Goal: Transaction & Acquisition: Purchase product/service

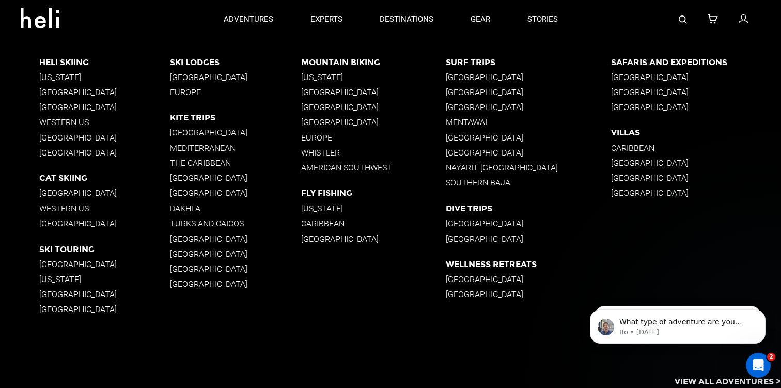
click at [701, 248] on div "Heli Skiing [US_STATE] [GEOGRAPHIC_DATA] [GEOGRAPHIC_DATA] Western [GEOGRAPHIC_…" at bounding box center [409, 196] width 741 height 314
click at [250, 322] on div "Heli Skiing [US_STATE] [GEOGRAPHIC_DATA] [GEOGRAPHIC_DATA] Western [GEOGRAPHIC_…" at bounding box center [409, 196] width 741 height 314
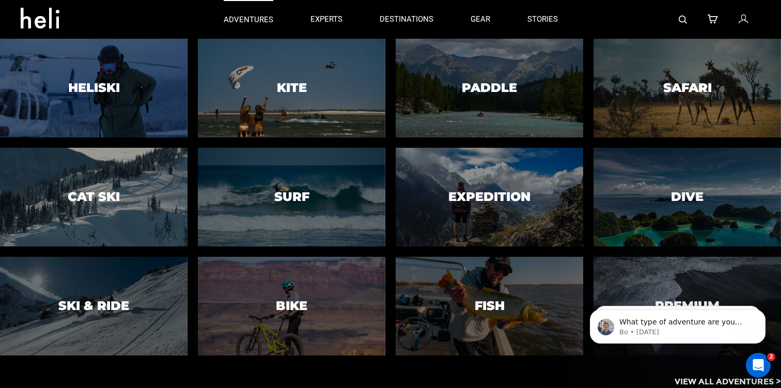
click at [251, 20] on p "adventures" at bounding box center [249, 19] width 50 height 11
click at [238, 20] on p "adventures" at bounding box center [249, 19] width 50 height 11
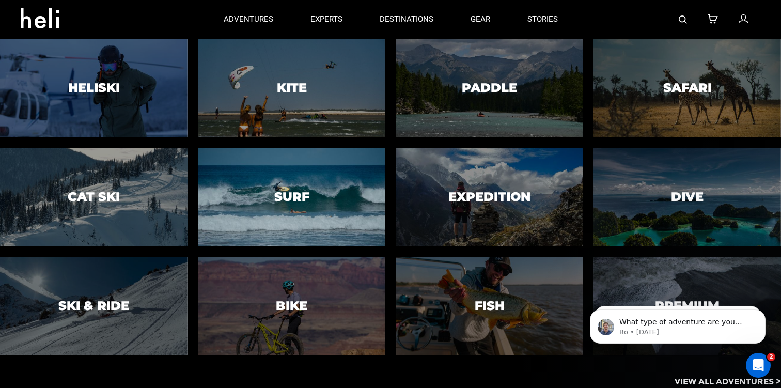
click at [296, 185] on div at bounding box center [291, 197] width 191 height 101
click at [283, 197] on h3 "Surf" at bounding box center [291, 196] width 35 height 13
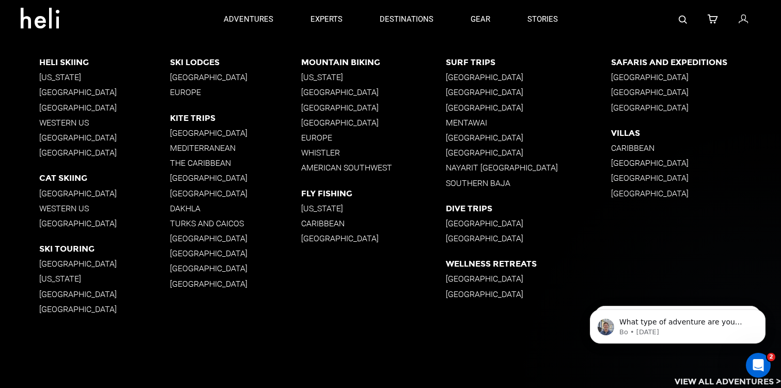
click at [479, 107] on p "[GEOGRAPHIC_DATA]" at bounding box center [529, 108] width 166 height 10
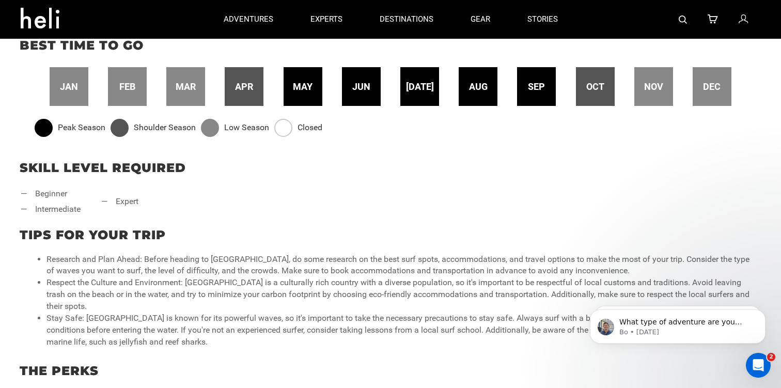
scroll to position [303, 0]
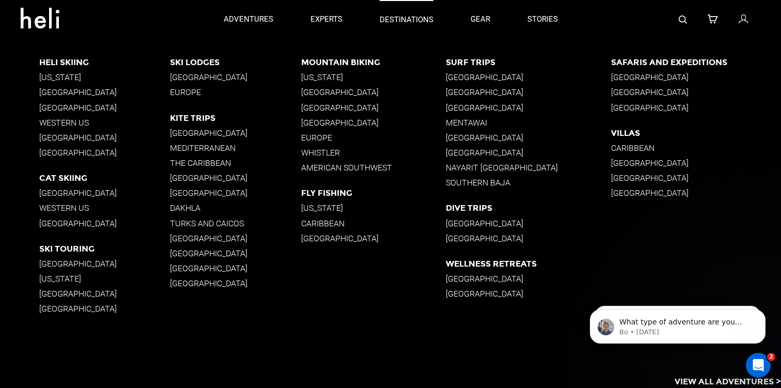
click at [399, 16] on p "destinations" at bounding box center [406, 19] width 54 height 11
click at [481, 122] on p "Mentawai" at bounding box center [529, 123] width 166 height 10
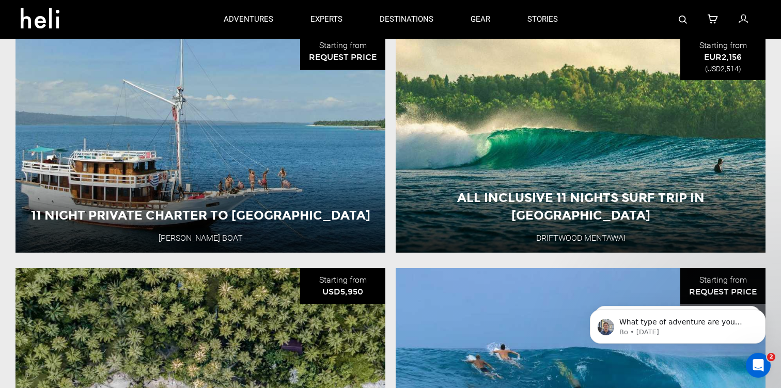
scroll to position [1032, 0]
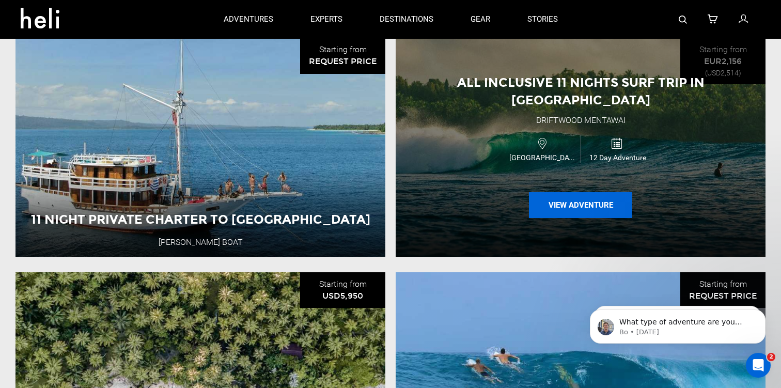
click at [578, 192] on button "View Adventure" at bounding box center [580, 205] width 103 height 26
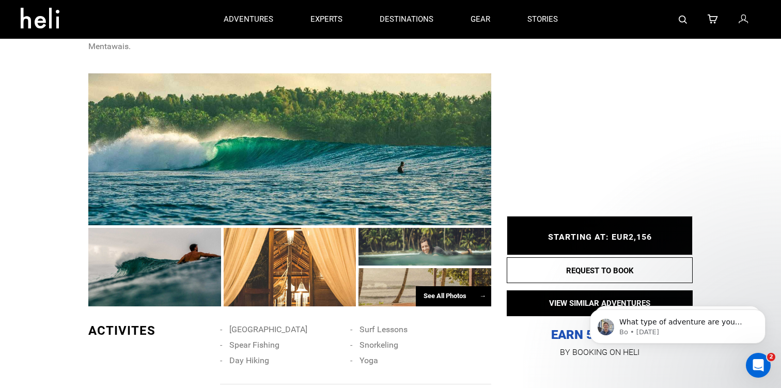
scroll to position [566, 0]
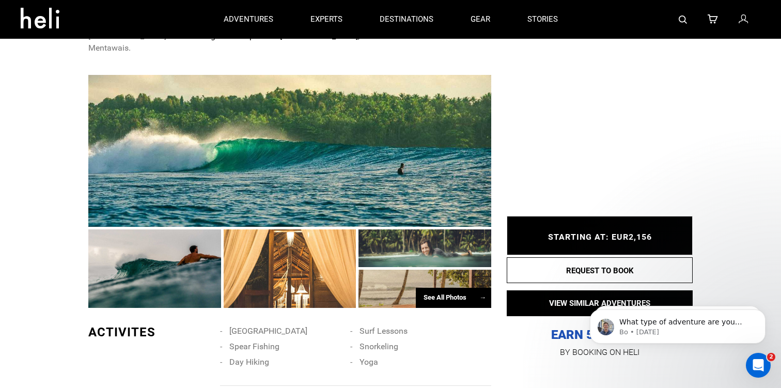
click at [448, 288] on div "See All Photos →" at bounding box center [453, 298] width 75 height 20
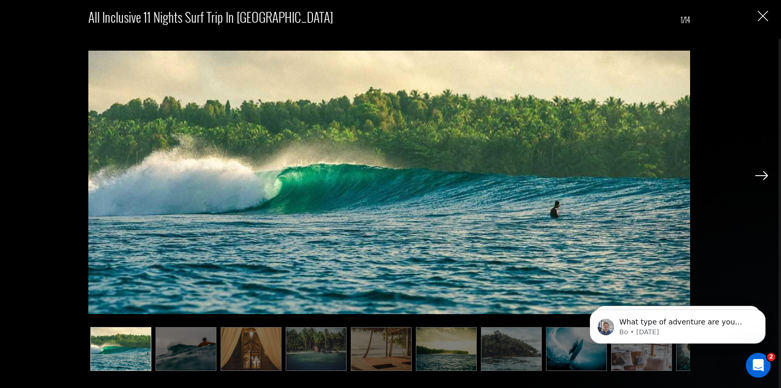
click at [763, 175] on img at bounding box center [761, 175] width 13 height 9
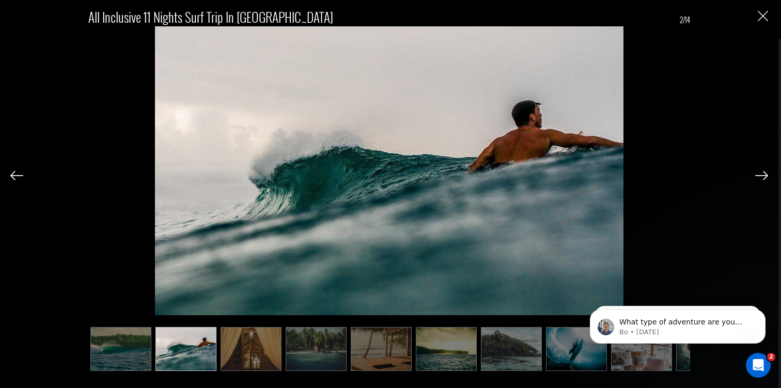
click at [763, 175] on img at bounding box center [761, 175] width 13 height 9
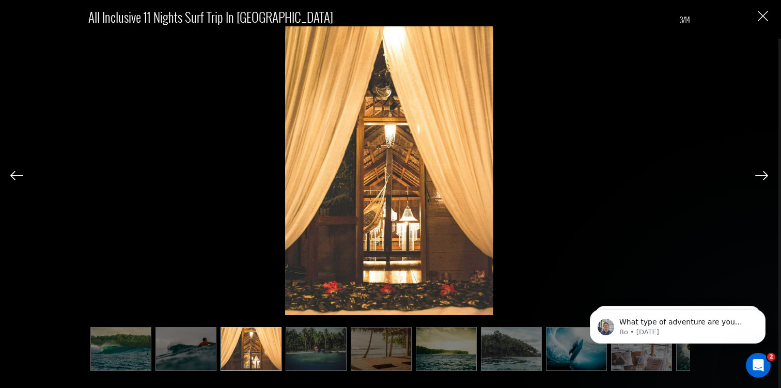
click at [763, 175] on img at bounding box center [761, 175] width 13 height 9
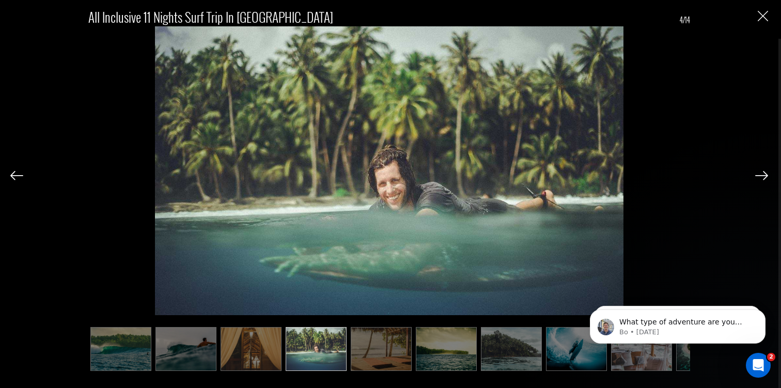
click at [763, 175] on img at bounding box center [761, 175] width 13 height 9
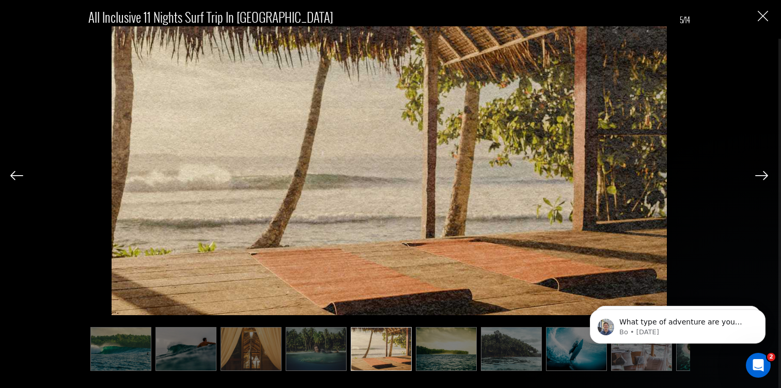
click at [763, 175] on img at bounding box center [761, 175] width 13 height 9
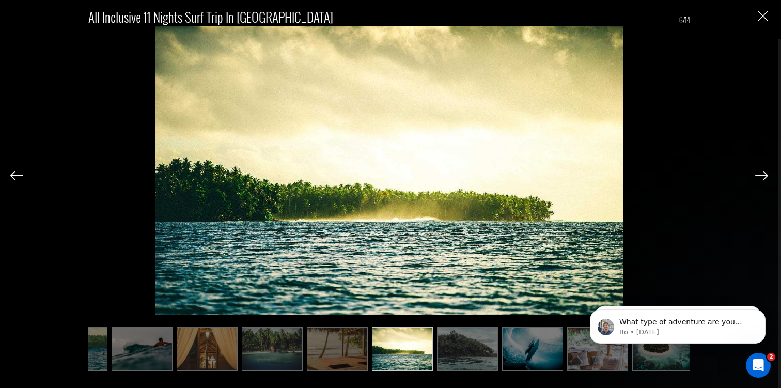
click at [763, 175] on img at bounding box center [761, 175] width 13 height 9
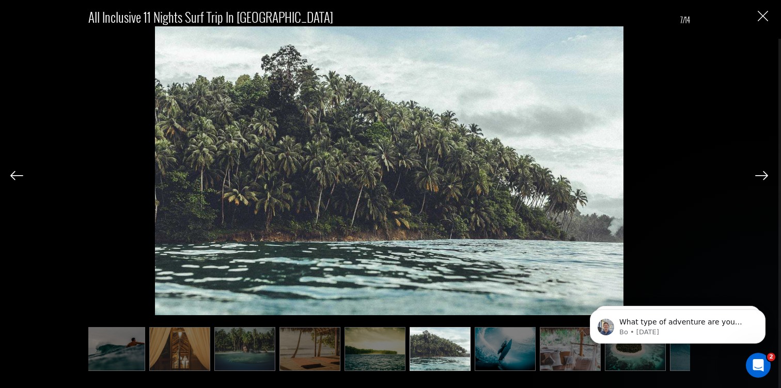
click at [763, 175] on img at bounding box center [761, 175] width 13 height 9
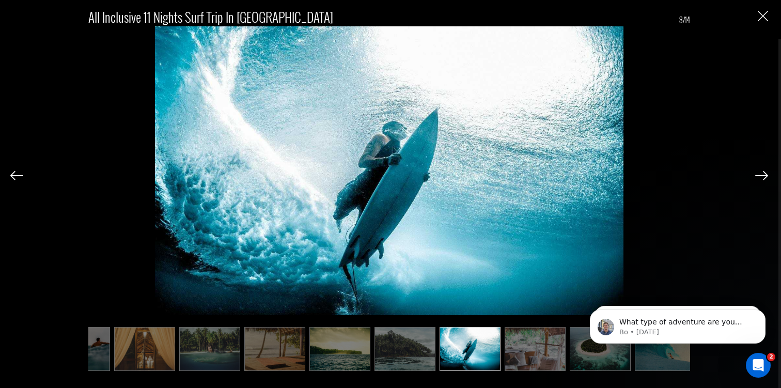
click at [763, 175] on img at bounding box center [761, 175] width 13 height 9
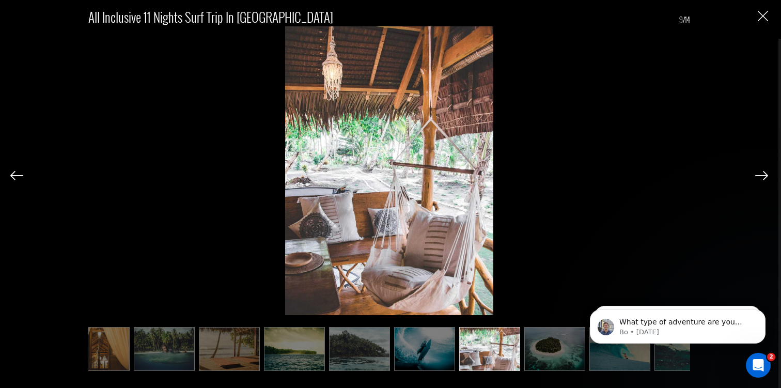
click at [763, 175] on img at bounding box center [761, 175] width 13 height 9
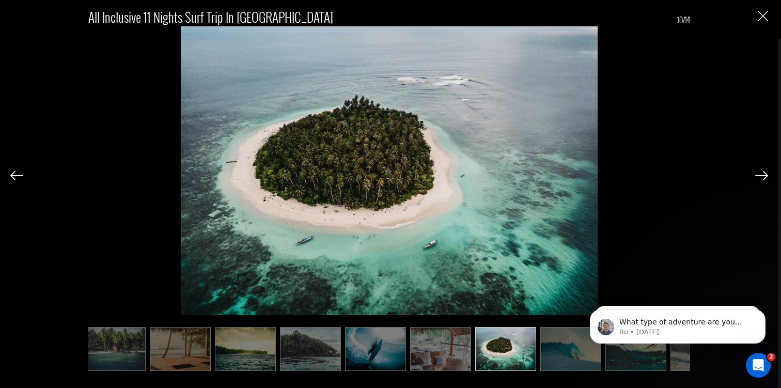
click at [763, 175] on img at bounding box center [761, 175] width 13 height 9
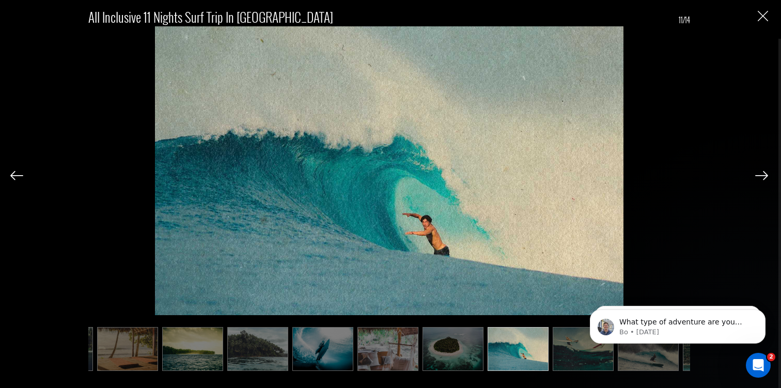
click at [763, 175] on img at bounding box center [761, 175] width 13 height 9
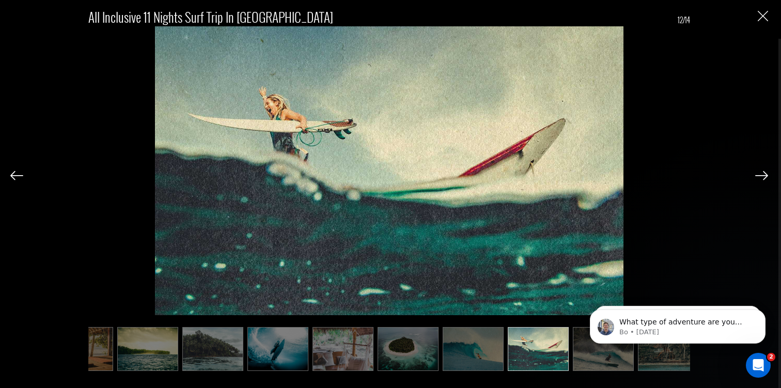
click at [763, 175] on img at bounding box center [761, 175] width 13 height 9
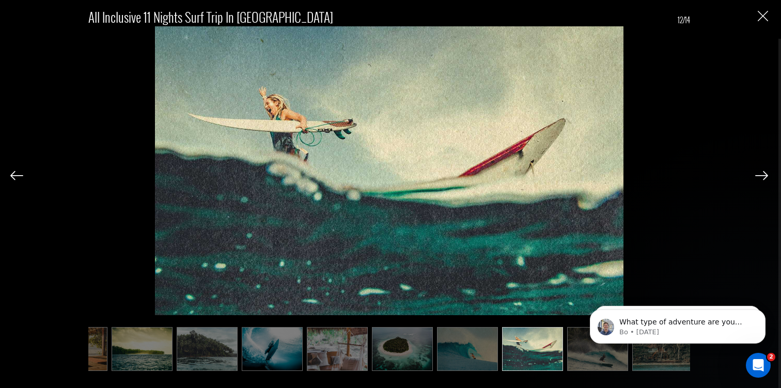
scroll to position [0, 309]
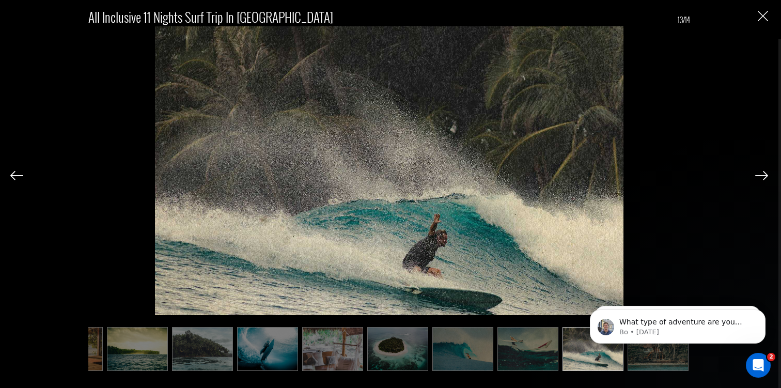
click at [763, 175] on img at bounding box center [761, 175] width 13 height 9
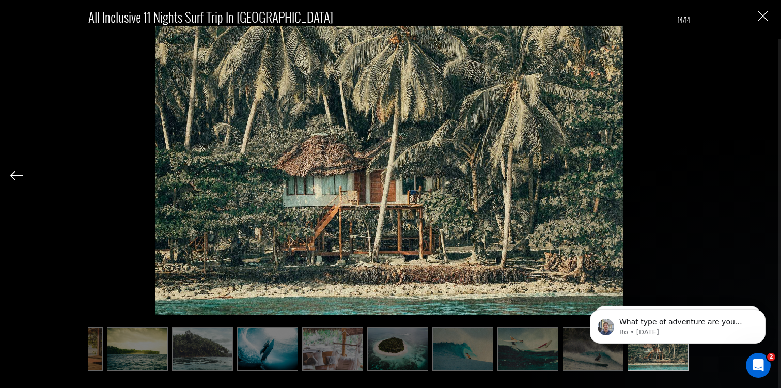
click at [763, 175] on div "All Inclusive 11 Nights Surf Trip in [GEOGRAPHIC_DATA] 14/14" at bounding box center [388, 184] width 757 height 368
click at [760, 17] on img "Close" at bounding box center [762, 16] width 10 height 10
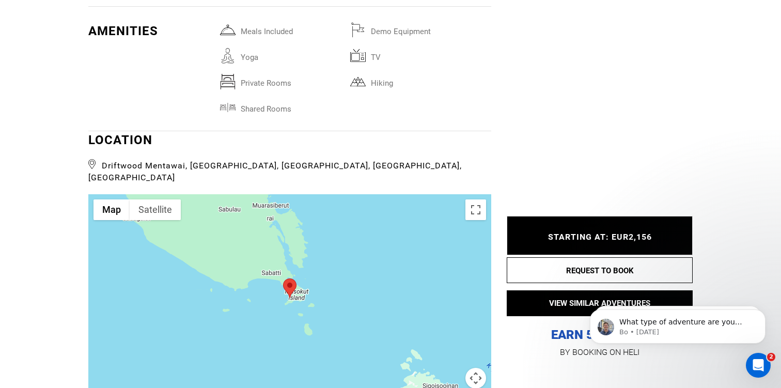
scroll to position [2748, 0]
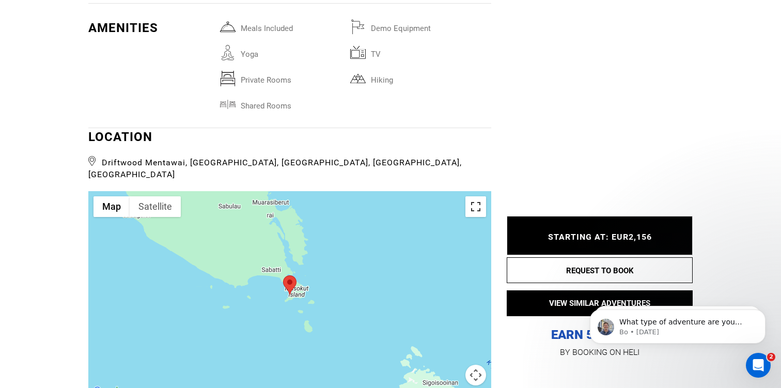
click at [476, 196] on button "Toggle fullscreen view" at bounding box center [475, 206] width 21 height 21
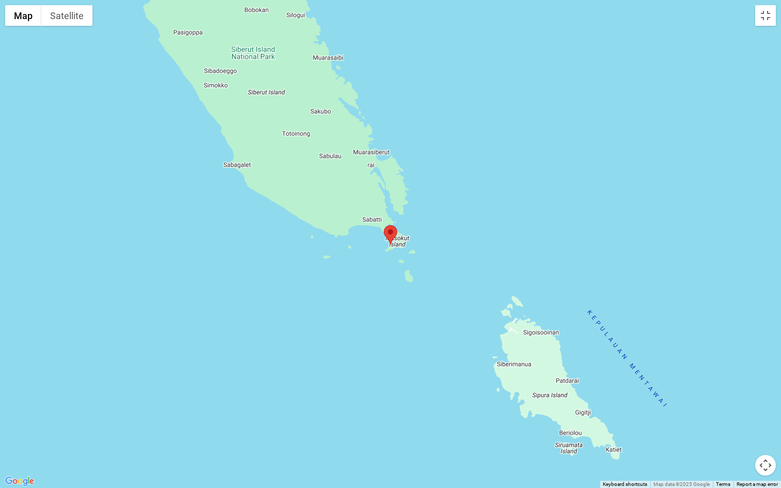
click at [764, 387] on button "Map camera controls" at bounding box center [765, 465] width 21 height 21
click at [739, 387] on button "Zoom in" at bounding box center [739, 413] width 21 height 21
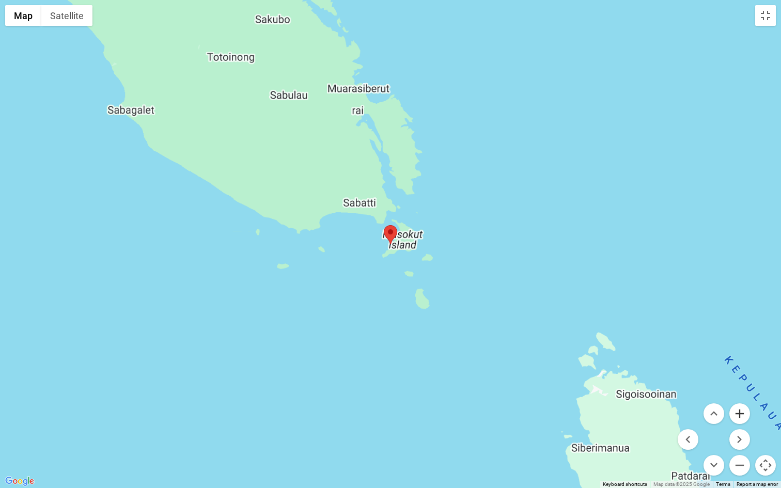
click at [739, 387] on button "Zoom in" at bounding box center [739, 413] width 21 height 21
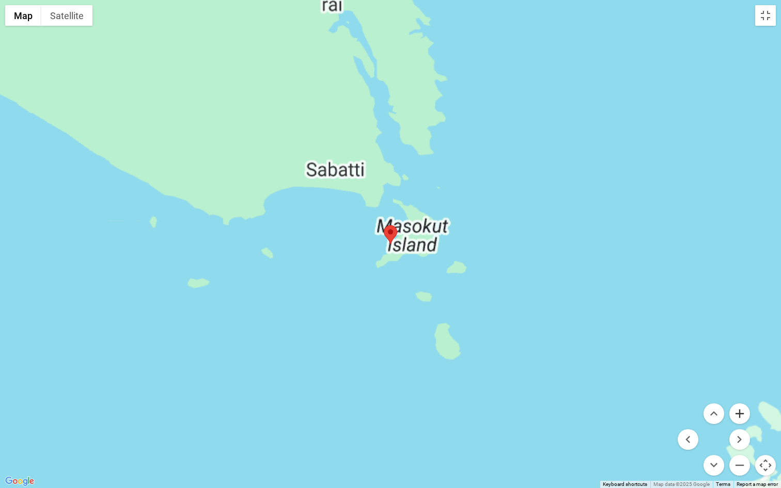
click at [739, 387] on button "Zoom in" at bounding box center [739, 413] width 21 height 21
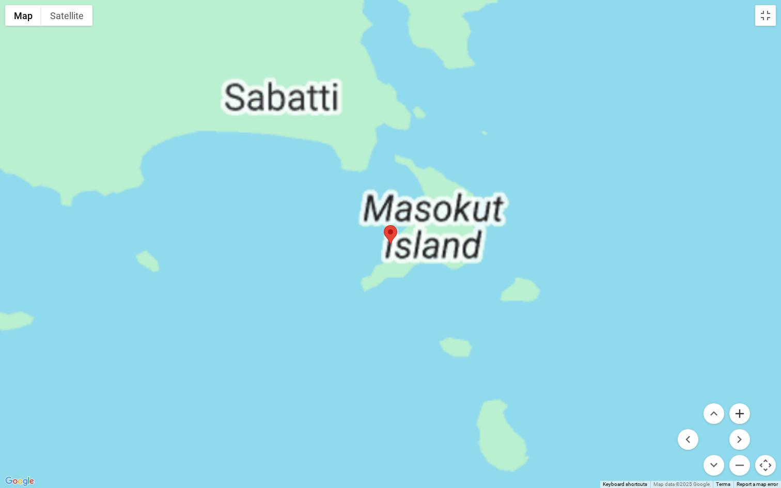
click at [739, 387] on button "Zoom in" at bounding box center [739, 413] width 21 height 21
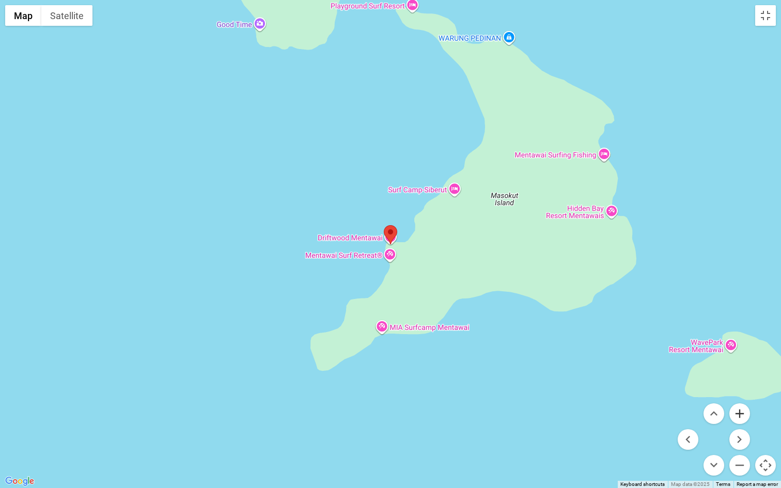
click at [740, 387] on button "Zoom in" at bounding box center [739, 413] width 21 height 21
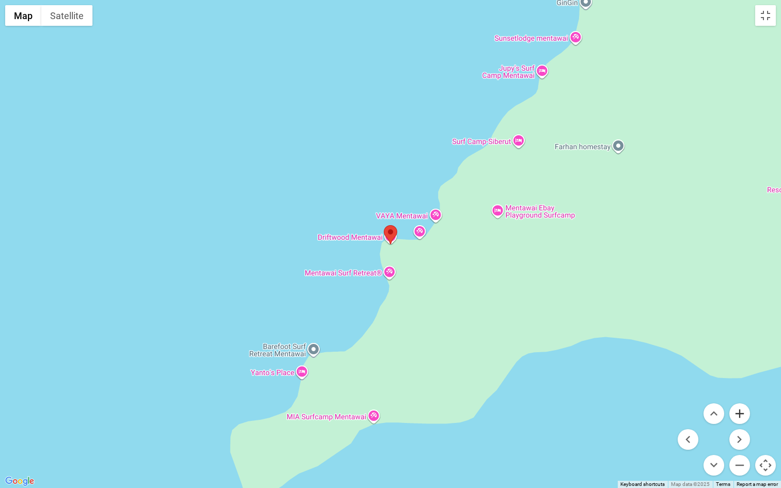
click at [740, 387] on button "Zoom in" at bounding box center [739, 413] width 21 height 21
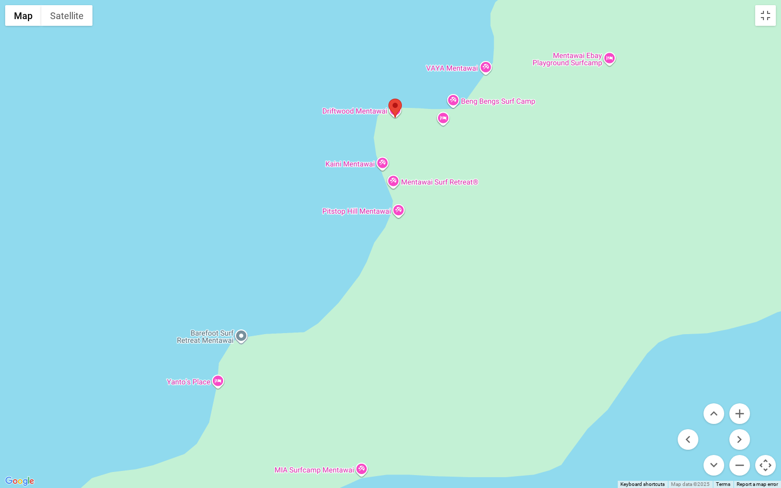
drag, startPoint x: 545, startPoint y: 348, endPoint x: 549, endPoint y: 220, distance: 128.1
click at [549, 220] on div at bounding box center [390, 244] width 781 height 488
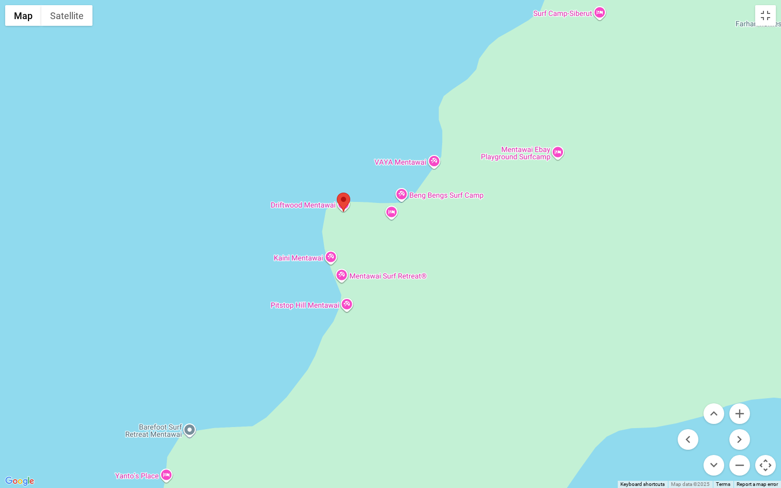
drag, startPoint x: 635, startPoint y: 255, endPoint x: 582, endPoint y: 350, distance: 108.8
click at [582, 350] on div at bounding box center [390, 244] width 781 height 488
click at [742, 387] on button "Zoom out" at bounding box center [739, 465] width 21 height 21
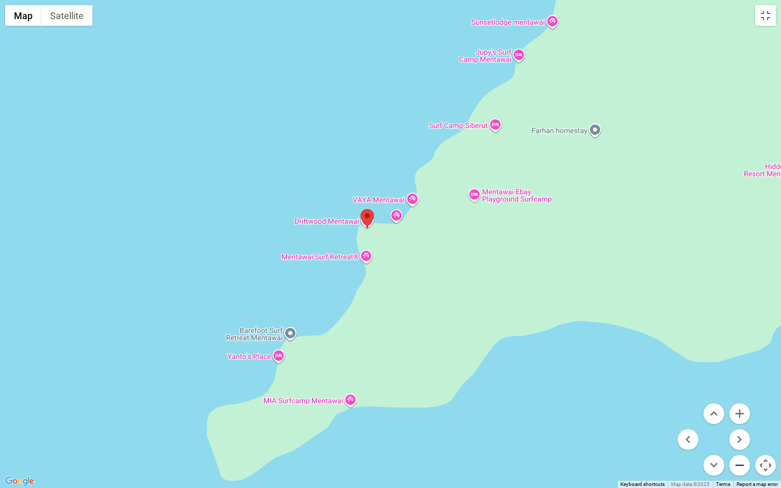
click at [742, 387] on button "Zoom out" at bounding box center [739, 465] width 21 height 21
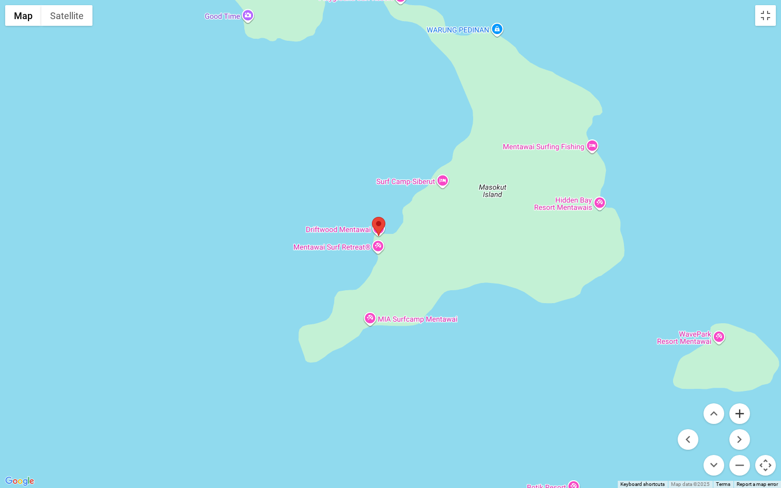
click at [740, 387] on button "Zoom in" at bounding box center [739, 413] width 21 height 21
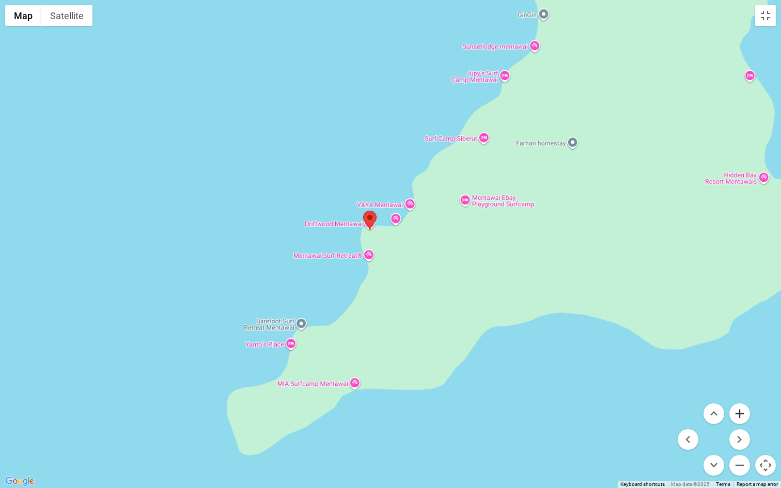
click at [740, 387] on button "Zoom in" at bounding box center [739, 413] width 21 height 21
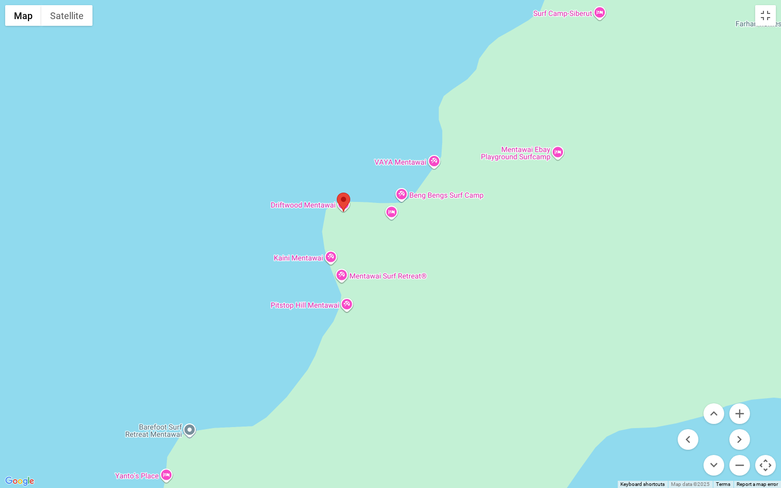
click at [765, 387] on button "Map camera controls" at bounding box center [765, 465] width 21 height 21
click at [765, 12] on button "Toggle fullscreen view" at bounding box center [765, 15] width 21 height 21
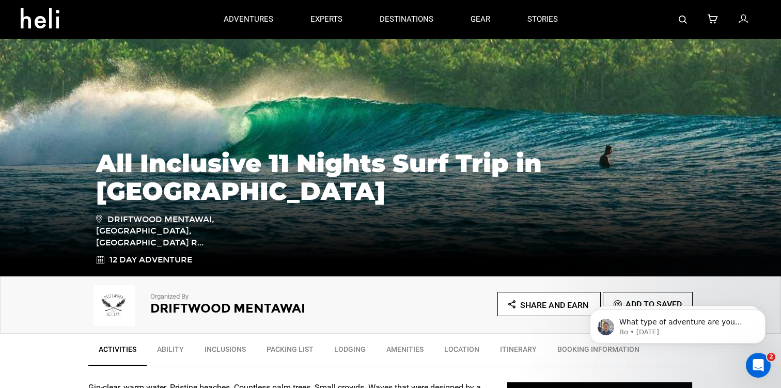
scroll to position [0, 0]
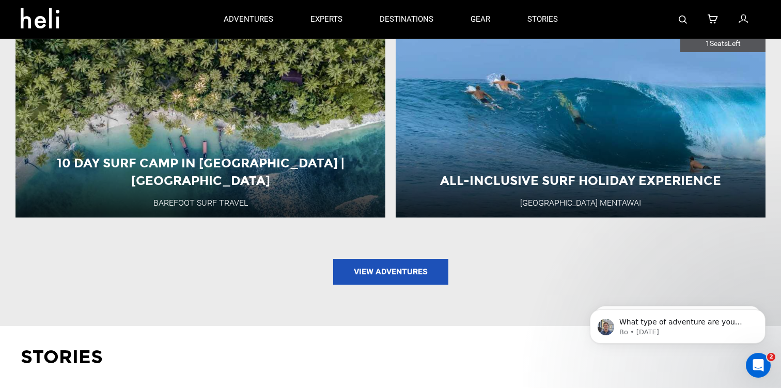
scroll to position [1269, 0]
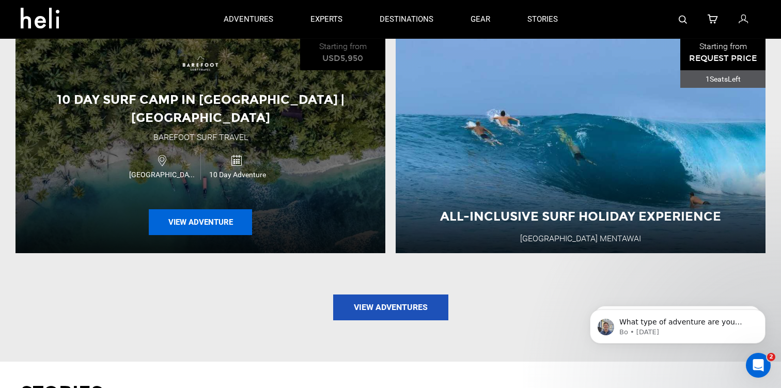
click at [209, 209] on button "View Adventure" at bounding box center [200, 222] width 103 height 26
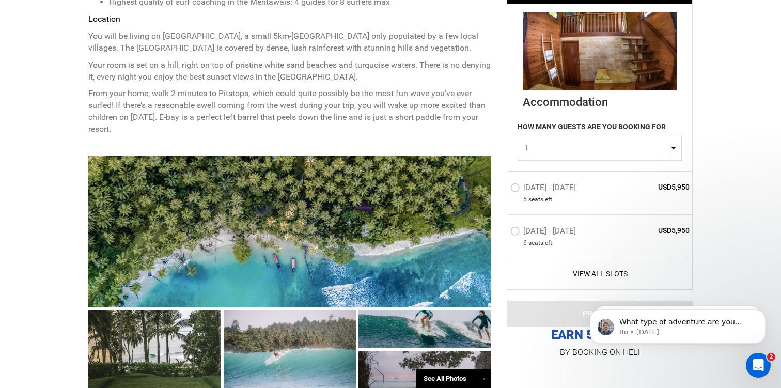
scroll to position [671, 0]
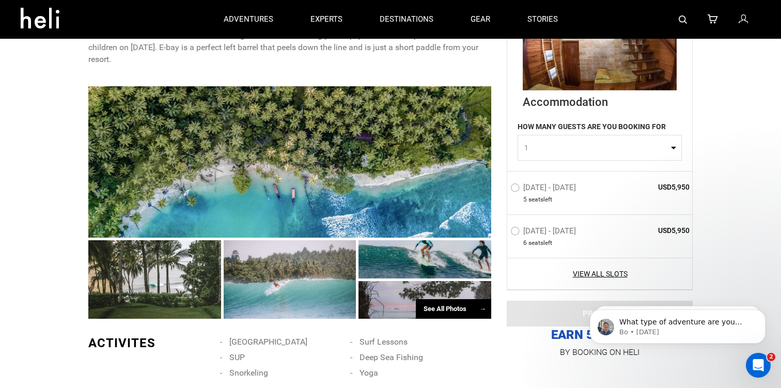
click at [451, 299] on div "See All Photos →" at bounding box center [453, 309] width 75 height 20
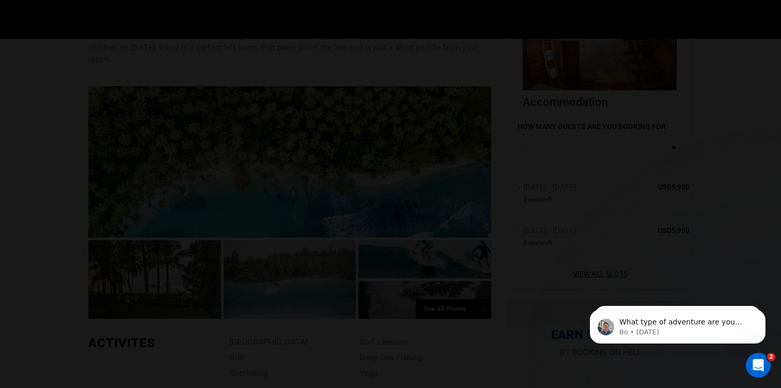
scroll to position [0, 0]
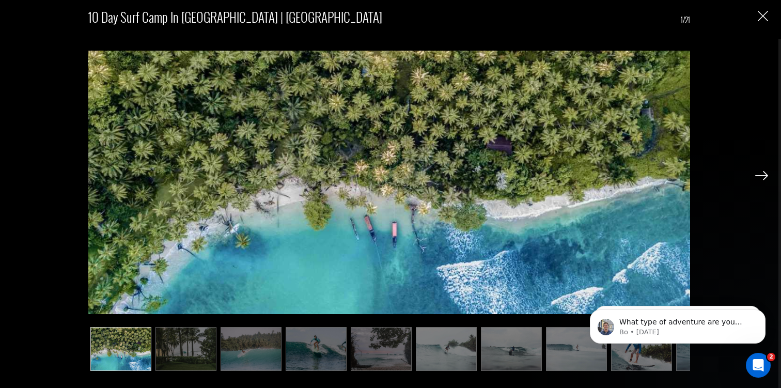
click at [763, 173] on img at bounding box center [761, 175] width 13 height 9
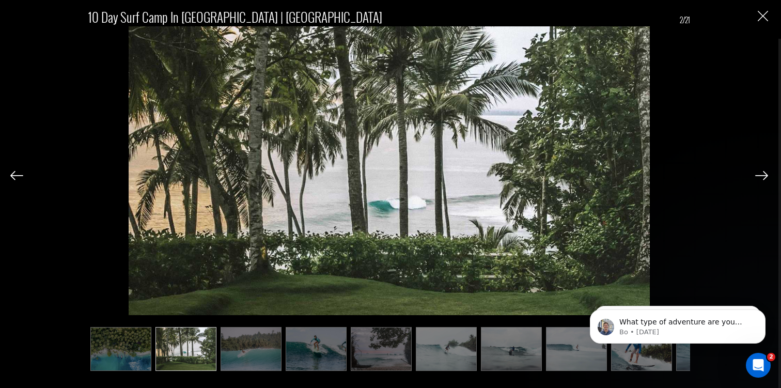
click at [763, 173] on img at bounding box center [761, 175] width 13 height 9
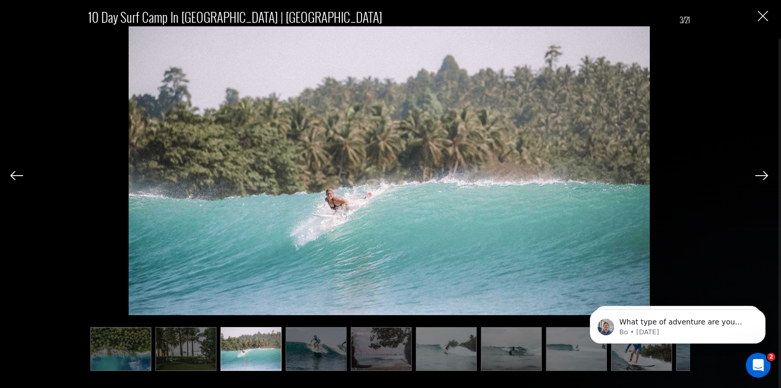
click at [13, 178] on img at bounding box center [16, 175] width 13 height 9
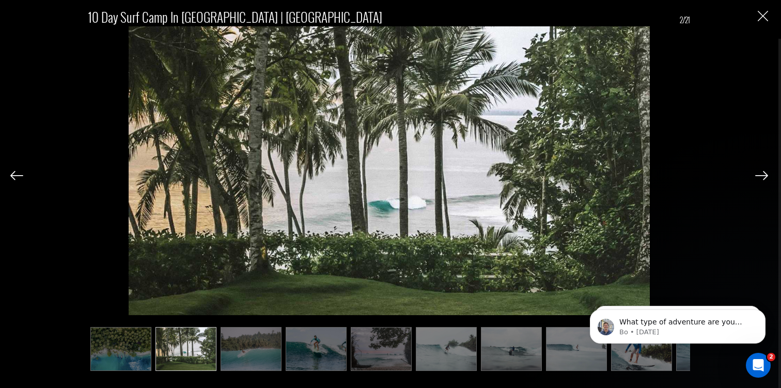
click at [763, 176] on img at bounding box center [761, 175] width 13 height 9
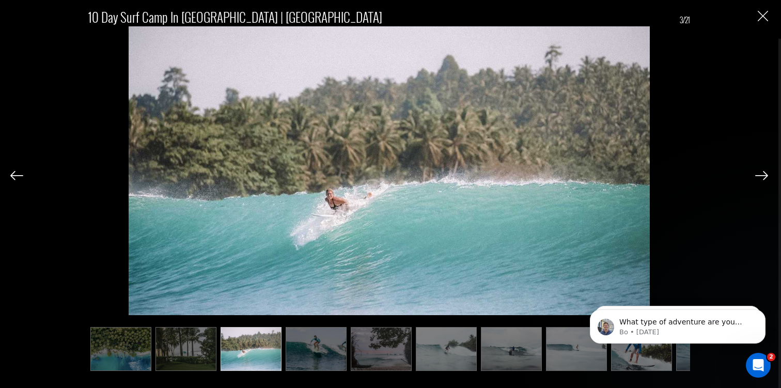
click at [763, 176] on img at bounding box center [761, 175] width 13 height 9
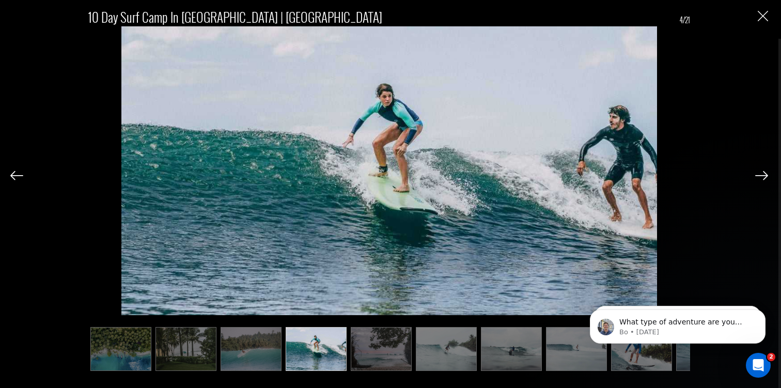
click at [763, 176] on img at bounding box center [761, 175] width 13 height 9
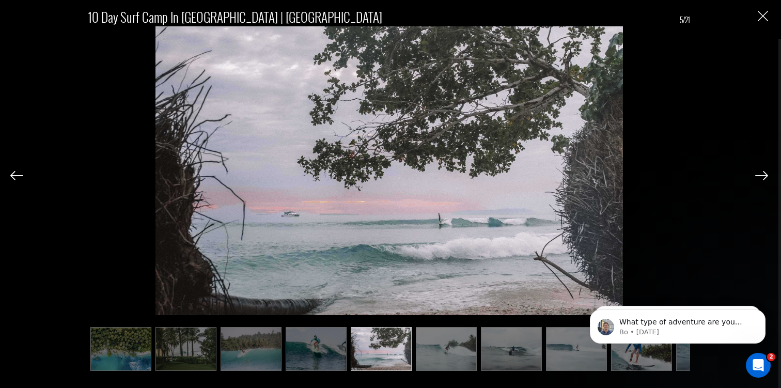
click at [763, 176] on img at bounding box center [761, 175] width 13 height 9
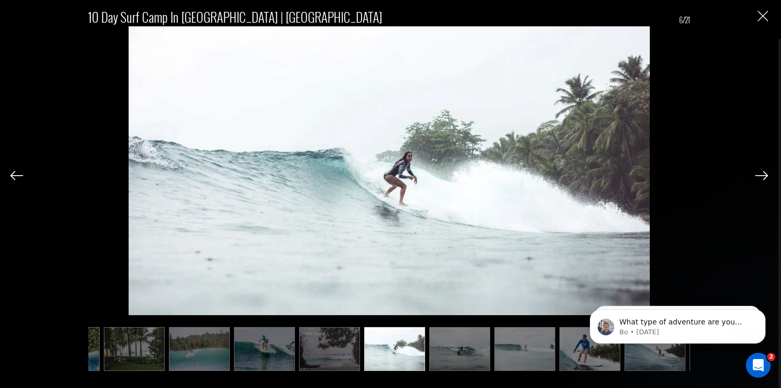
click at [763, 176] on img at bounding box center [761, 175] width 13 height 9
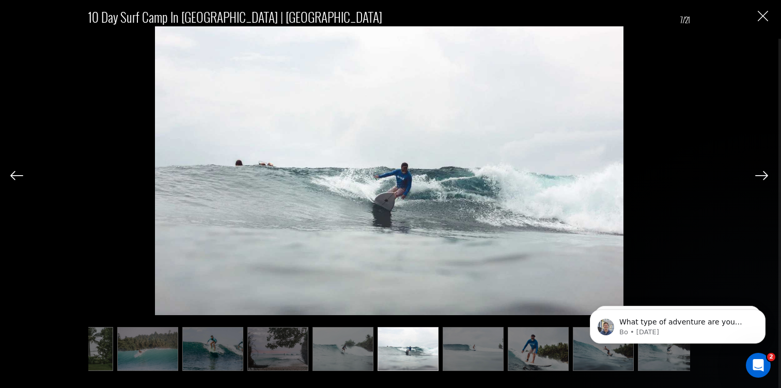
click at [763, 176] on img at bounding box center [761, 175] width 13 height 9
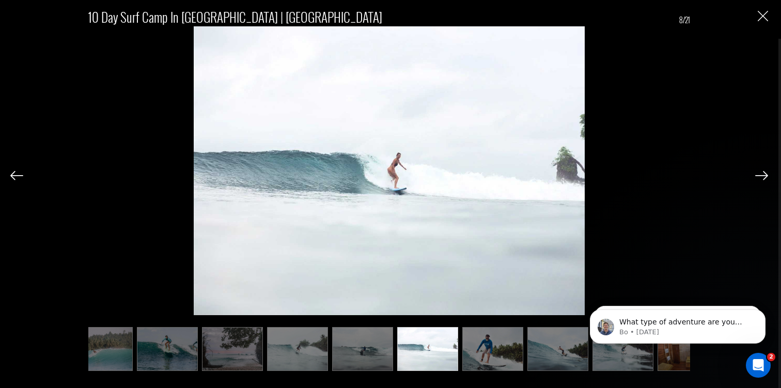
click at [763, 176] on img at bounding box center [761, 175] width 13 height 9
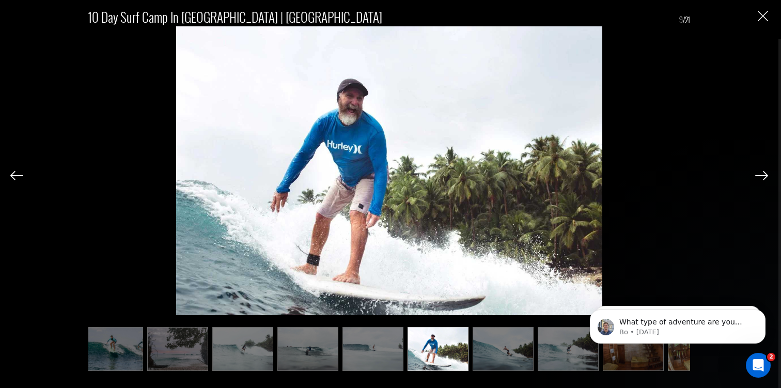
scroll to position [0, 205]
click at [763, 176] on img at bounding box center [761, 175] width 13 height 9
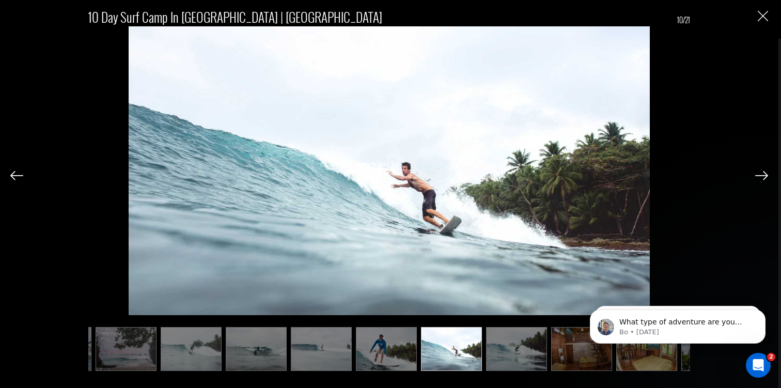
click at [763, 176] on img at bounding box center [761, 175] width 13 height 9
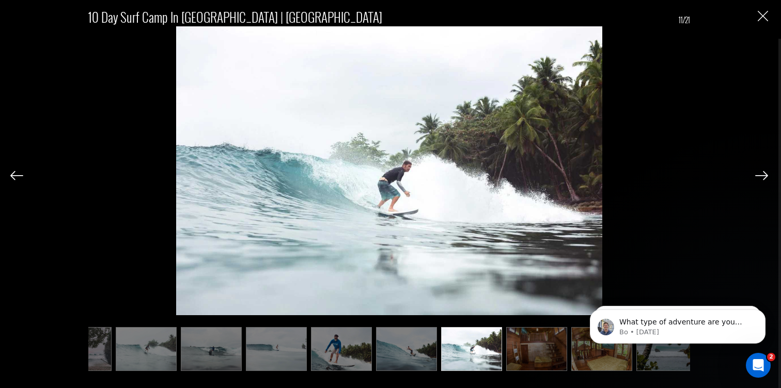
scroll to position [0, 308]
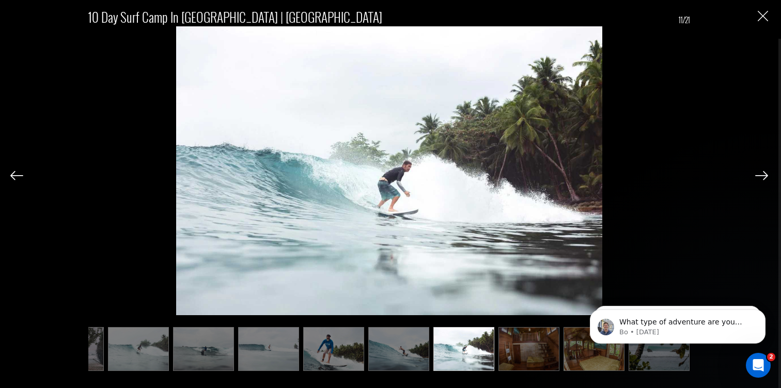
click at [763, 176] on img at bounding box center [761, 175] width 13 height 9
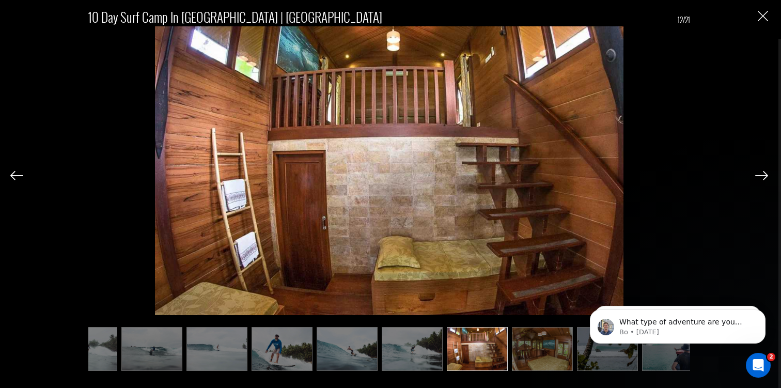
click at [763, 176] on img at bounding box center [761, 175] width 13 height 9
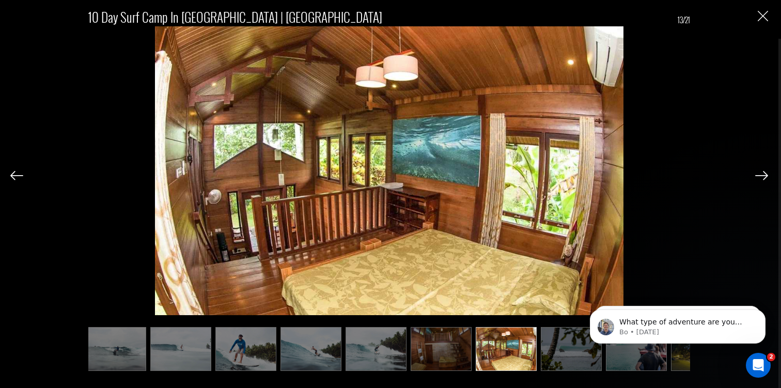
click at [763, 176] on img at bounding box center [761, 175] width 13 height 9
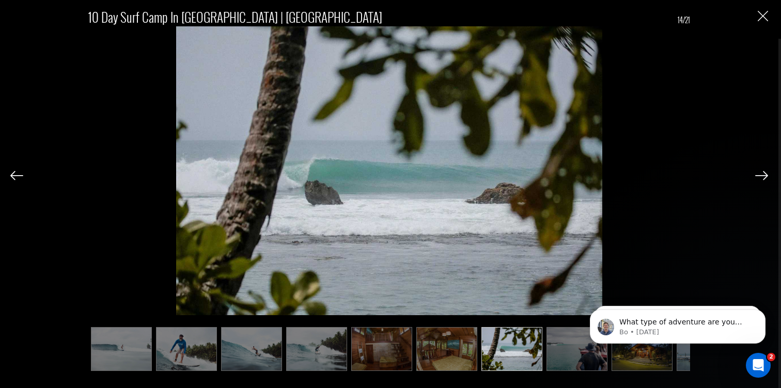
click at [763, 176] on img at bounding box center [761, 175] width 13 height 9
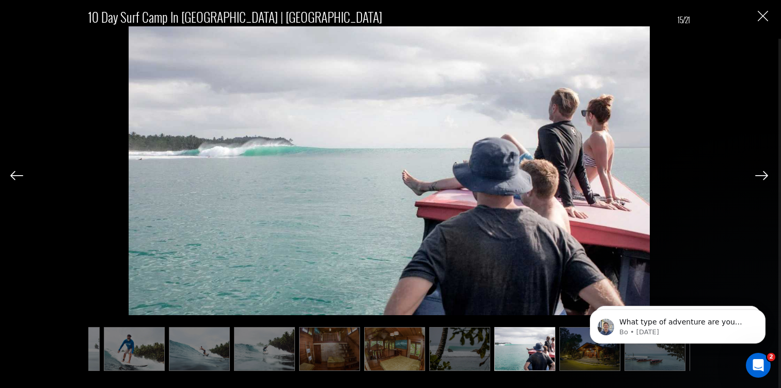
click at [13, 173] on img at bounding box center [16, 175] width 13 height 9
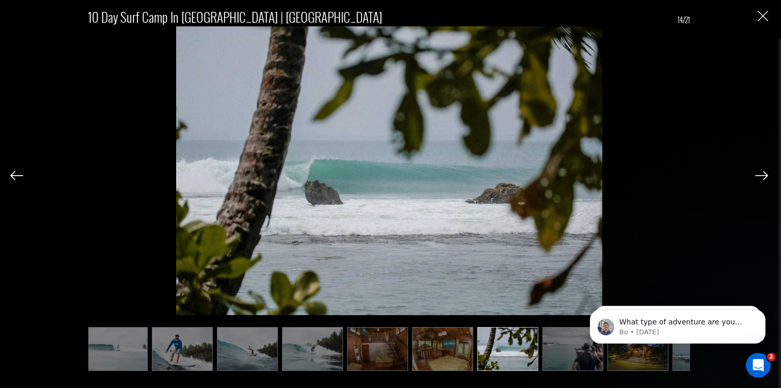
scroll to position [0, 455]
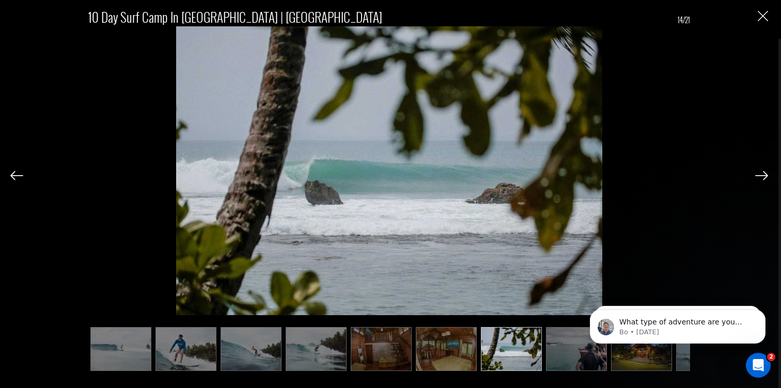
click at [763, 176] on img at bounding box center [761, 175] width 13 height 9
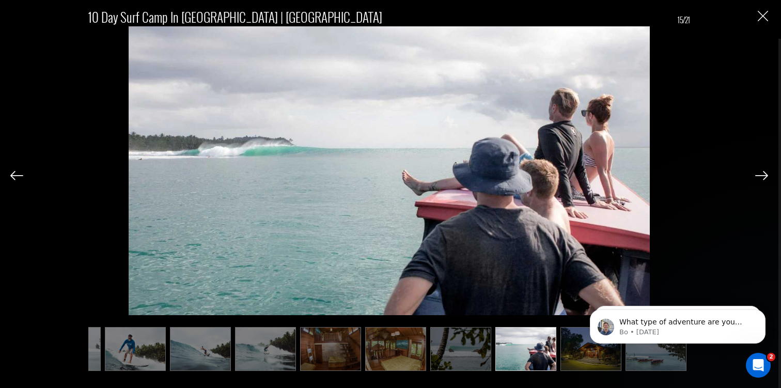
scroll to position [0, 507]
click at [763, 176] on img at bounding box center [761, 175] width 13 height 9
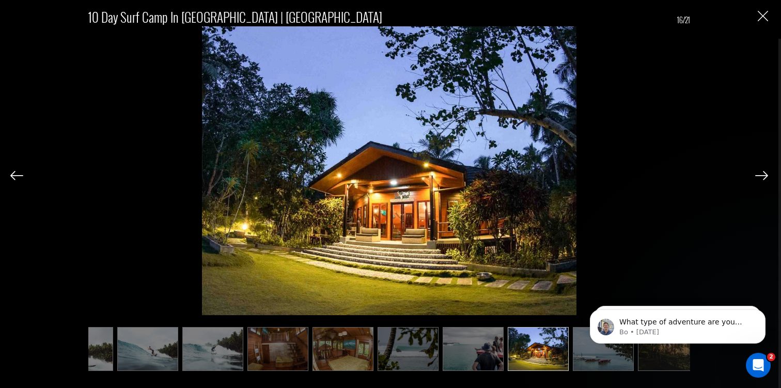
click at [763, 176] on img at bounding box center [761, 175] width 13 height 9
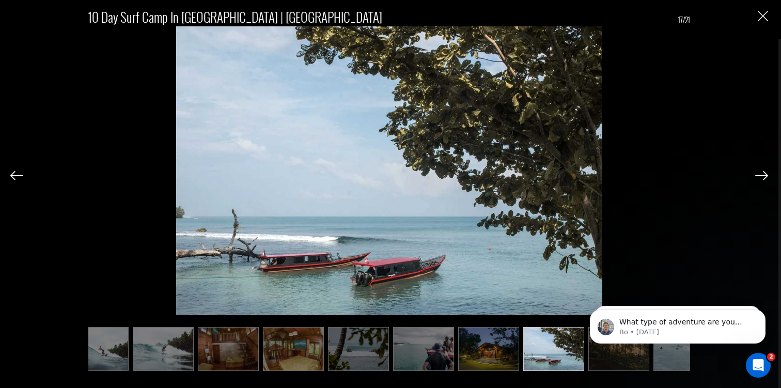
scroll to position [0, 610]
click at [763, 176] on img at bounding box center [761, 175] width 13 height 9
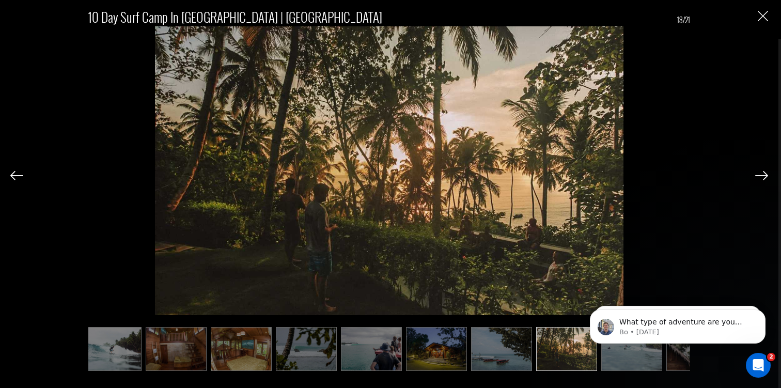
scroll to position [0, 662]
click at [763, 176] on img at bounding box center [761, 175] width 13 height 9
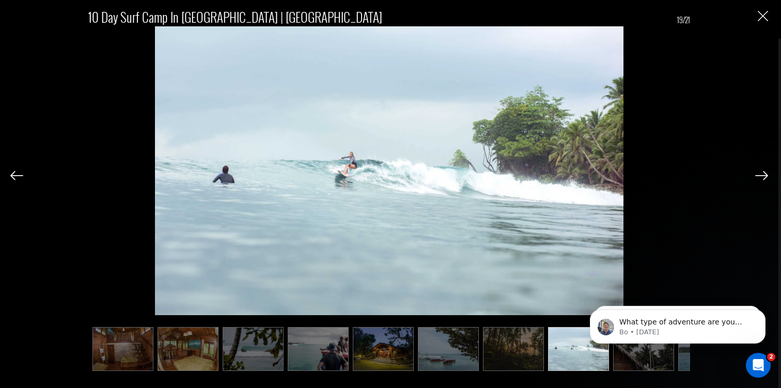
click at [763, 176] on img at bounding box center [761, 175] width 13 height 9
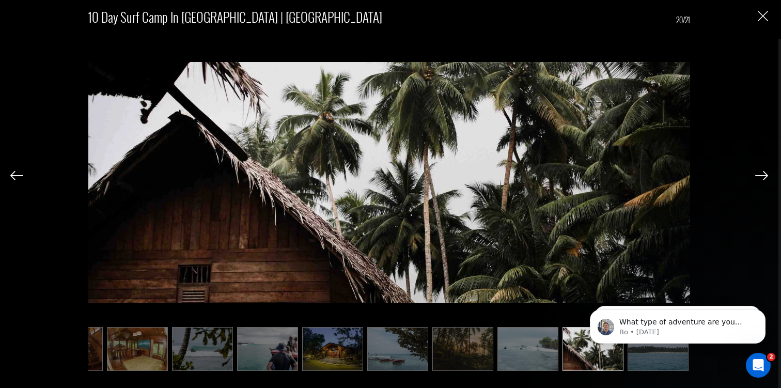
click at [763, 176] on img at bounding box center [761, 175] width 13 height 9
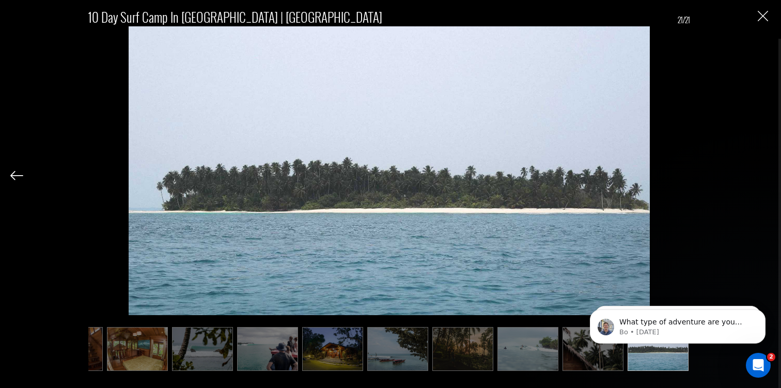
click at [763, 176] on div "10 Day Surf Camp in [GEOGRAPHIC_DATA] | [GEOGRAPHIC_DATA] 21/21" at bounding box center [388, 184] width 757 height 368
click at [763, 20] on img "Close" at bounding box center [762, 16] width 10 height 10
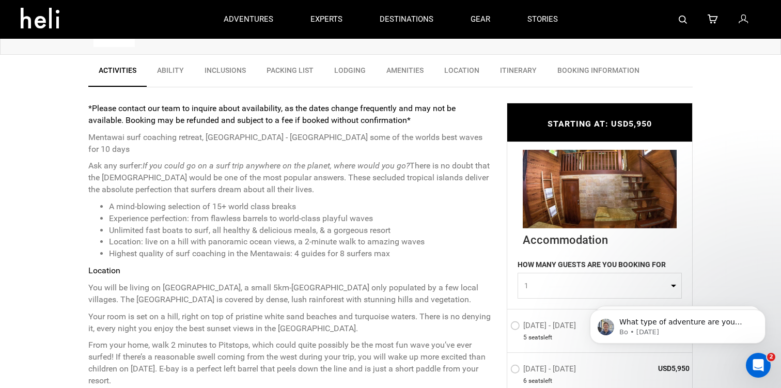
scroll to position [0, 0]
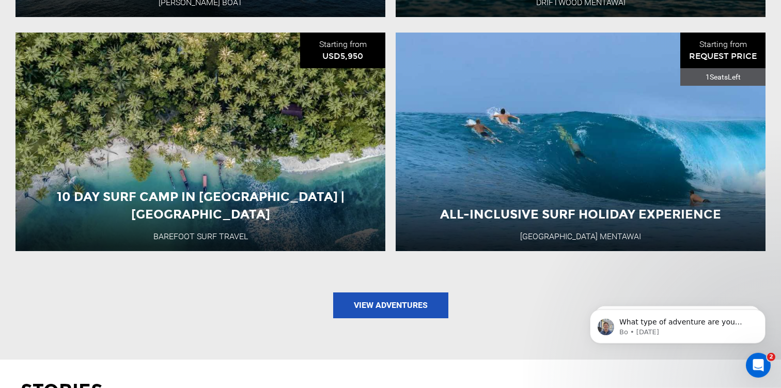
scroll to position [1276, 0]
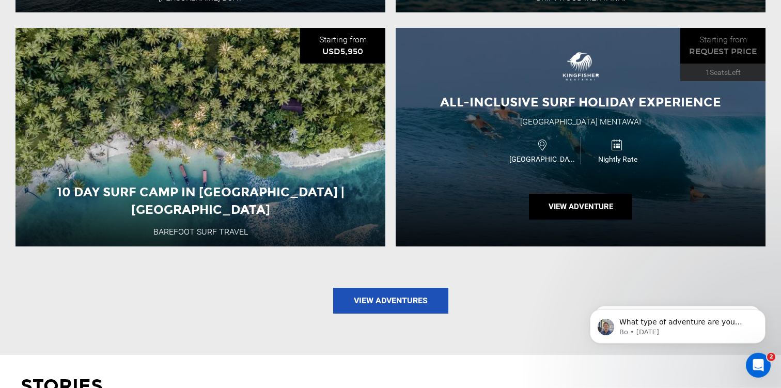
click at [568, 154] on span "[GEOGRAPHIC_DATA]" at bounding box center [544, 159] width 74 height 10
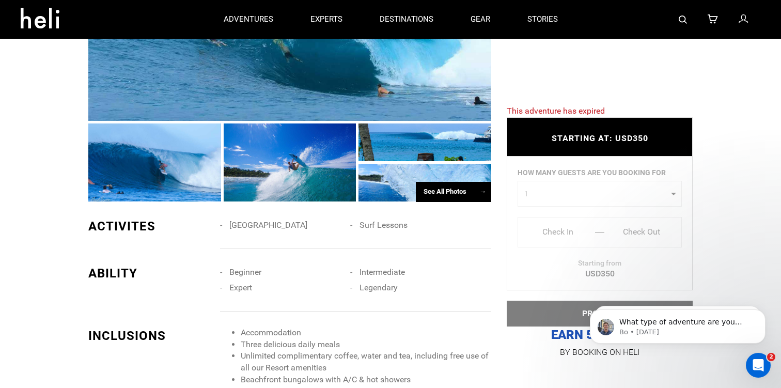
scroll to position [588, 0]
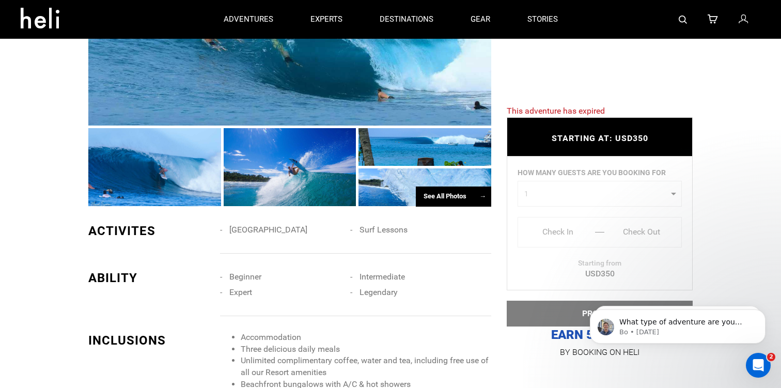
click at [459, 197] on div "See All Photos →" at bounding box center [453, 196] width 75 height 20
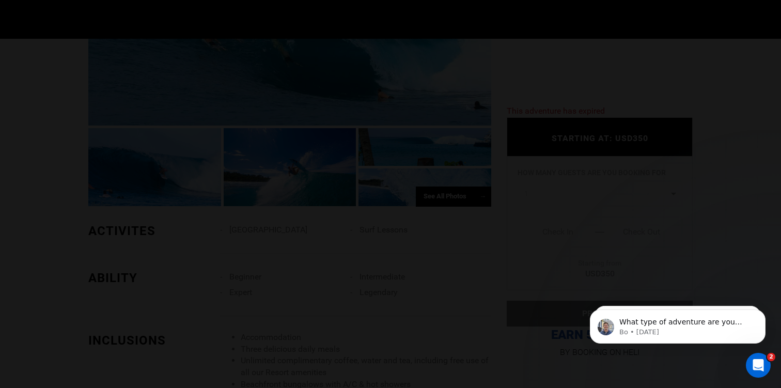
scroll to position [0, 0]
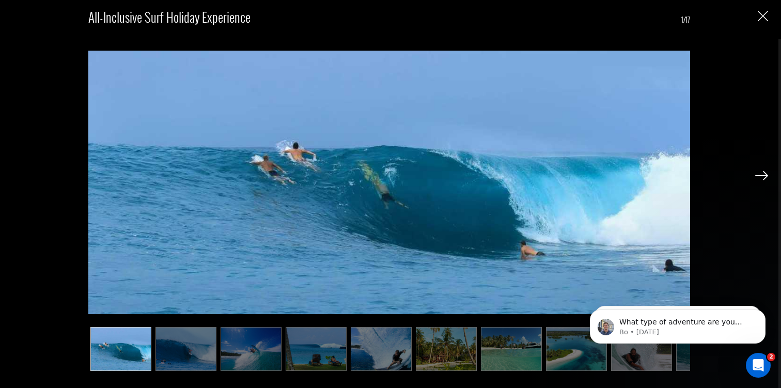
click at [762, 175] on img at bounding box center [761, 175] width 13 height 9
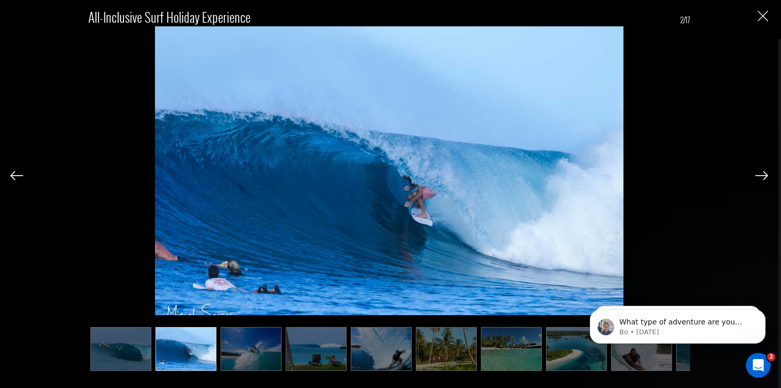
click at [762, 175] on img at bounding box center [761, 175] width 13 height 9
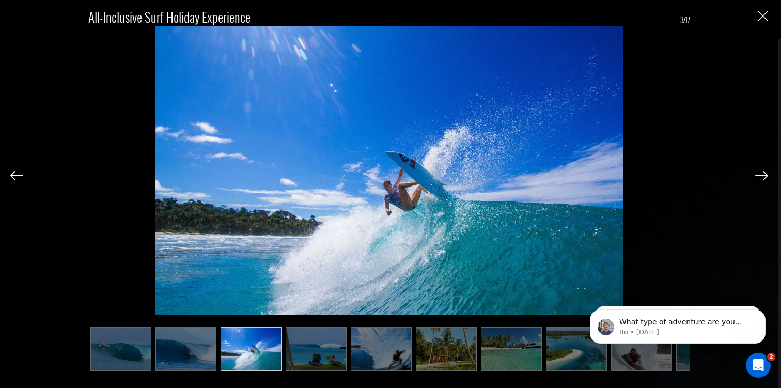
click at [762, 175] on img at bounding box center [761, 175] width 13 height 9
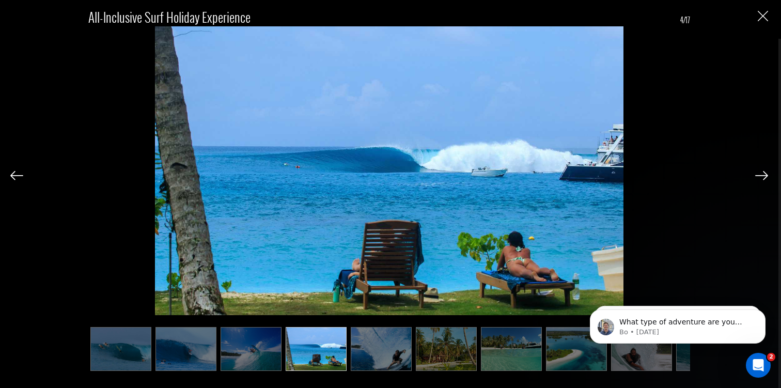
click at [762, 175] on img at bounding box center [761, 175] width 13 height 9
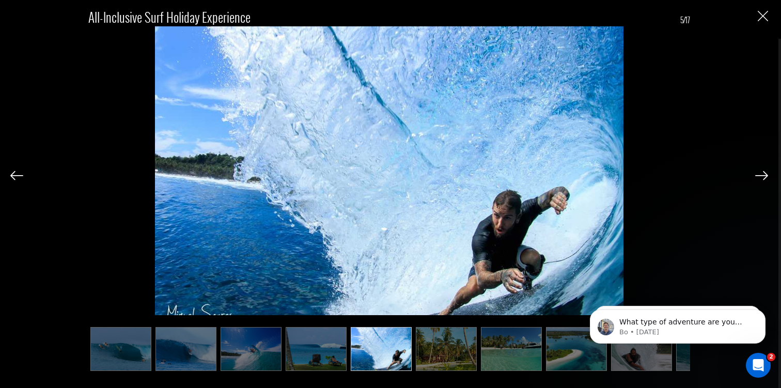
click at [762, 175] on img at bounding box center [761, 175] width 13 height 9
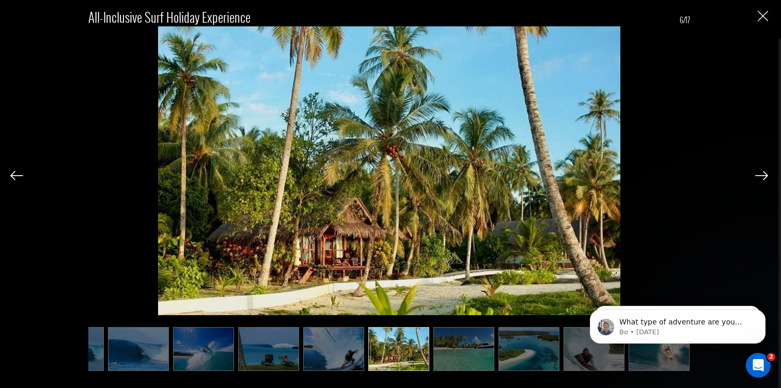
click at [762, 175] on img at bounding box center [761, 175] width 13 height 9
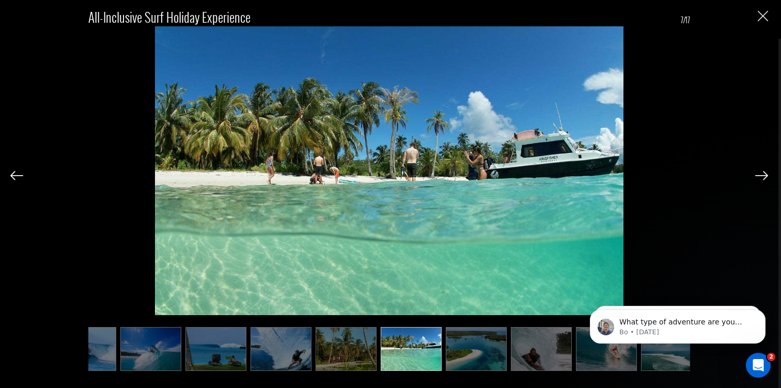
click at [762, 175] on img at bounding box center [761, 175] width 13 height 9
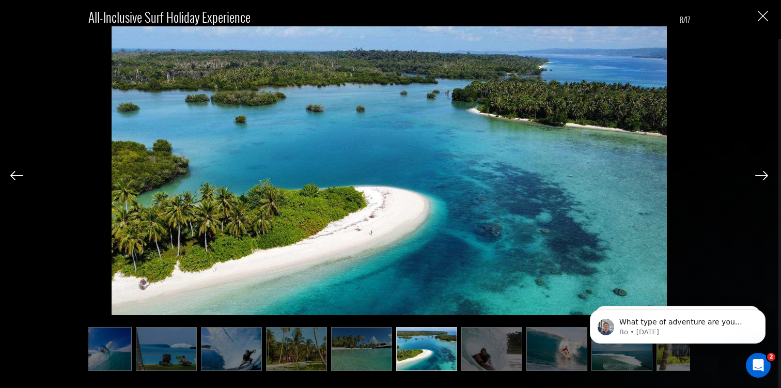
scroll to position [0, 152]
click at [762, 175] on img at bounding box center [761, 175] width 13 height 9
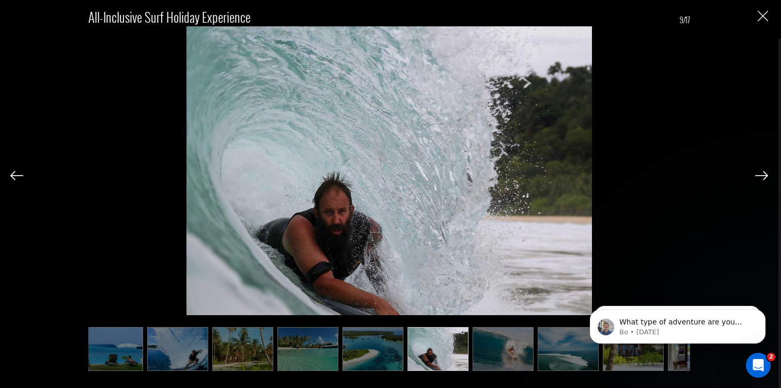
click at [762, 175] on img at bounding box center [761, 175] width 13 height 9
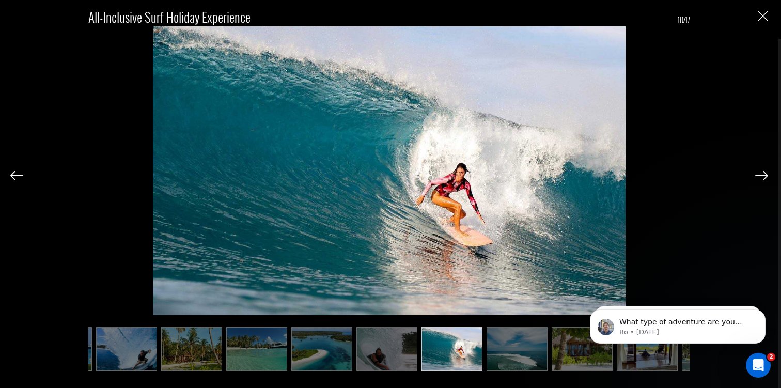
scroll to position [0, 255]
click at [19, 176] on img at bounding box center [16, 175] width 13 height 9
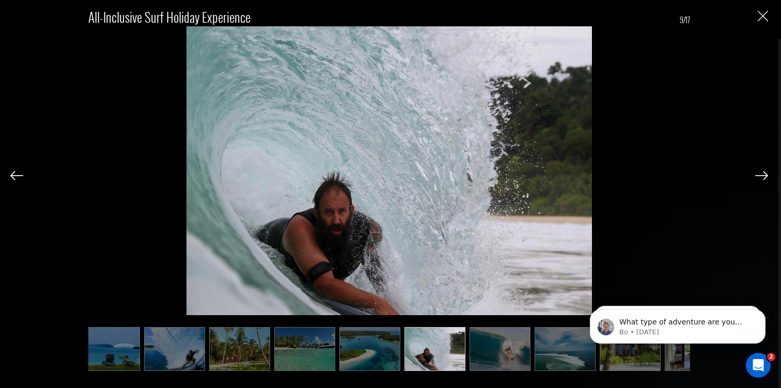
scroll to position [0, 203]
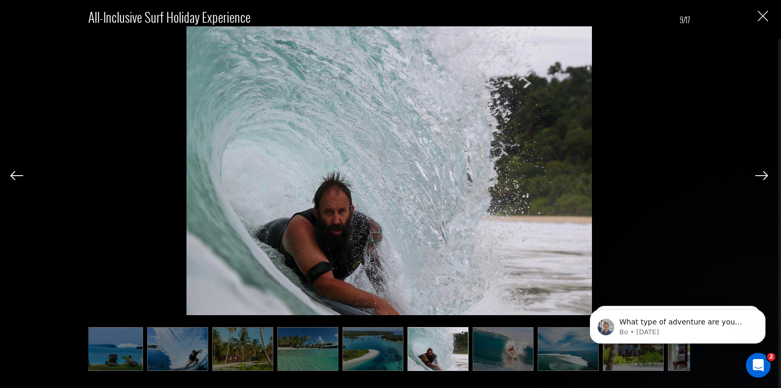
click at [763, 180] on img at bounding box center [761, 175] width 13 height 9
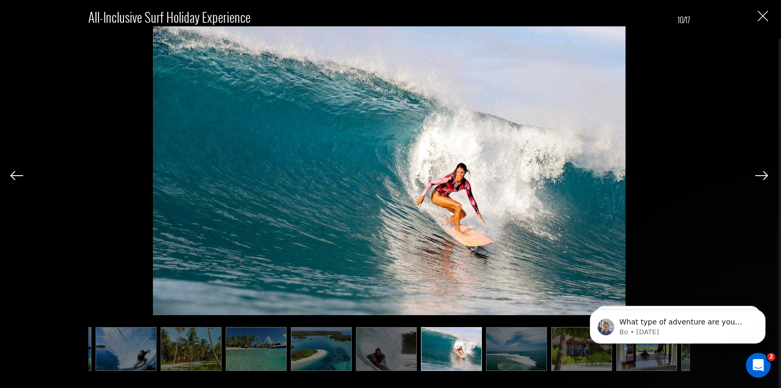
click at [763, 180] on img at bounding box center [761, 175] width 13 height 9
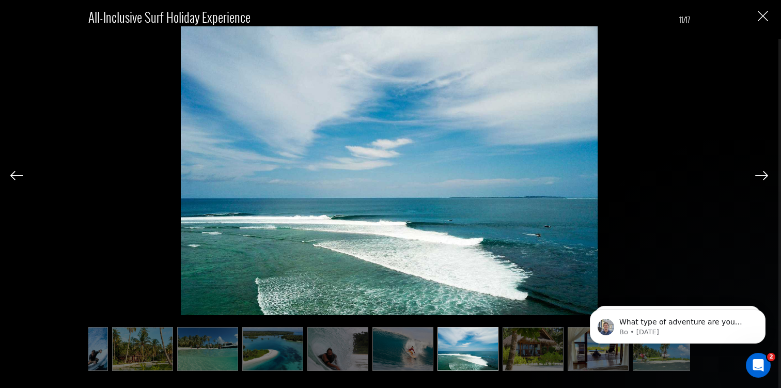
click at [763, 180] on img at bounding box center [761, 175] width 13 height 9
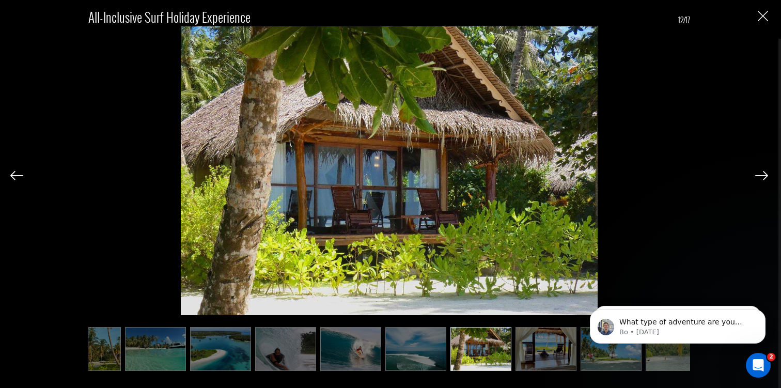
click at [763, 180] on img at bounding box center [761, 175] width 13 height 9
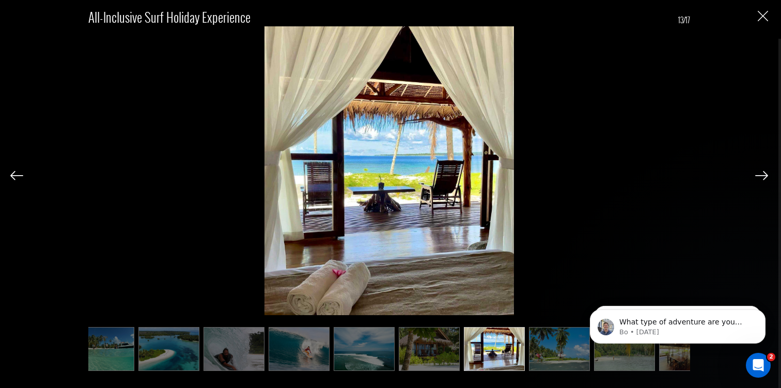
click at [763, 180] on img at bounding box center [761, 175] width 13 height 9
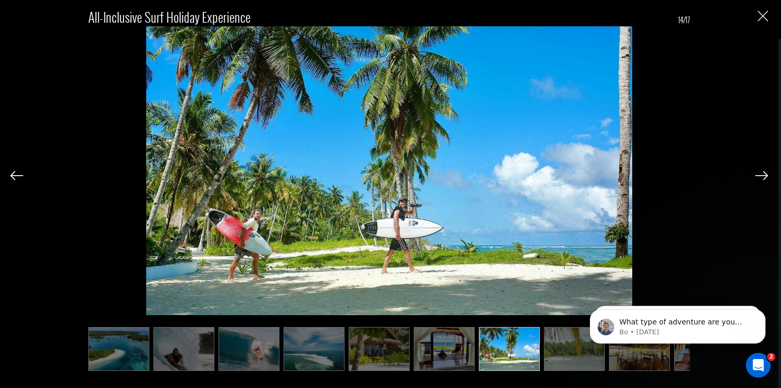
click at [763, 180] on img at bounding box center [761, 175] width 13 height 9
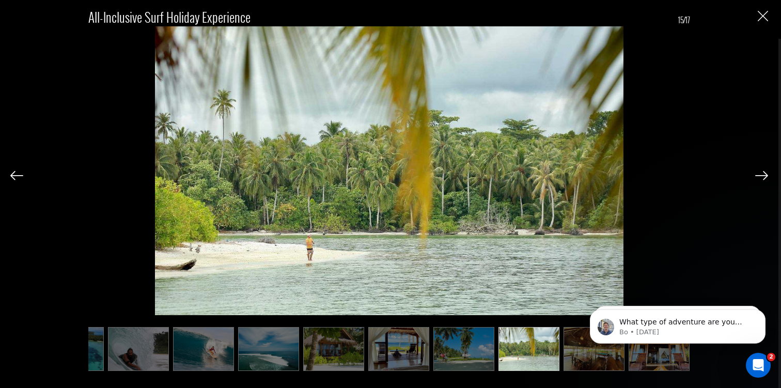
scroll to position [0, 504]
click at [763, 180] on img at bounding box center [761, 175] width 13 height 9
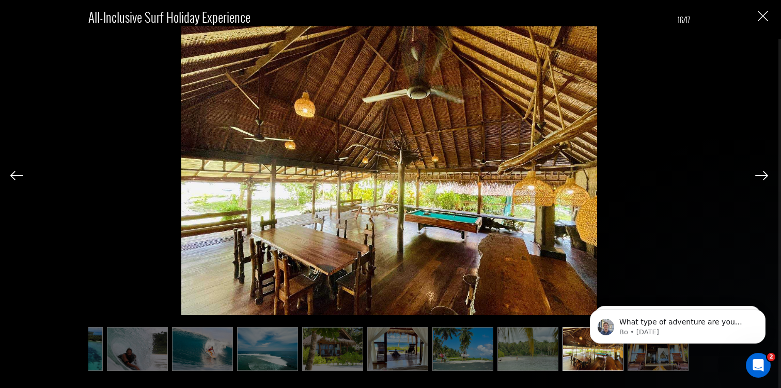
click at [763, 180] on img at bounding box center [761, 175] width 13 height 9
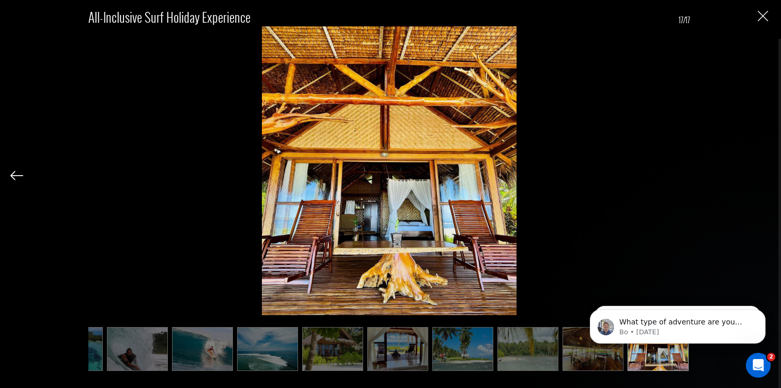
click at [763, 180] on div "All-inclusive Surf Holiday Experience 17/17" at bounding box center [388, 184] width 757 height 368
drag, startPoint x: 448, startPoint y: 125, endPoint x: 266, endPoint y: 156, distance: 183.9
click at [275, 155] on div "All-inclusive Surf Holiday Experience 17/17" at bounding box center [389, 159] width 602 height 312
click at [12, 172] on img at bounding box center [16, 175] width 13 height 9
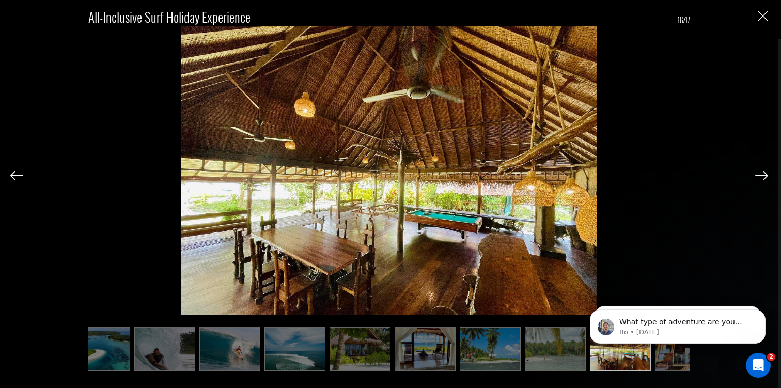
click at [12, 172] on img at bounding box center [16, 175] width 13 height 9
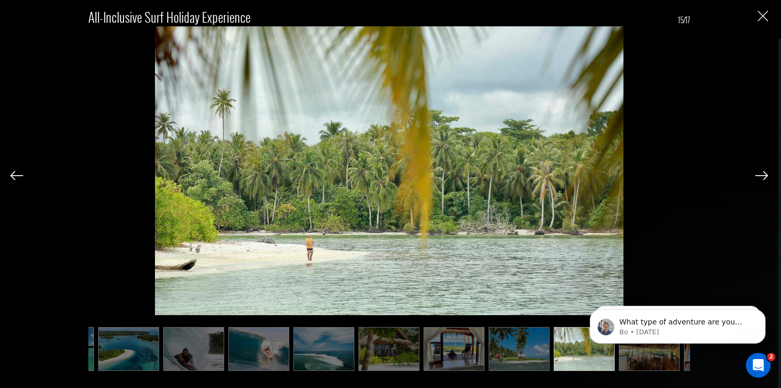
click at [12, 172] on img at bounding box center [16, 175] width 13 height 9
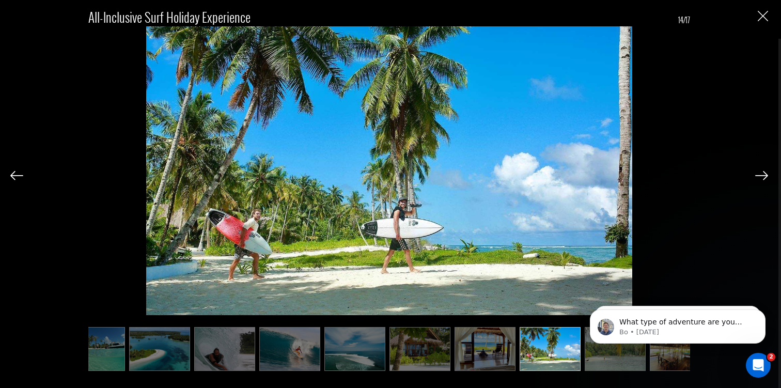
click at [12, 172] on img at bounding box center [16, 175] width 13 height 9
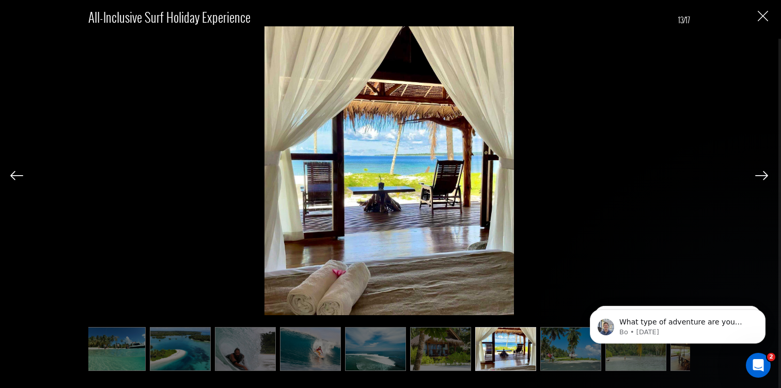
click at [12, 172] on img at bounding box center [16, 175] width 13 height 9
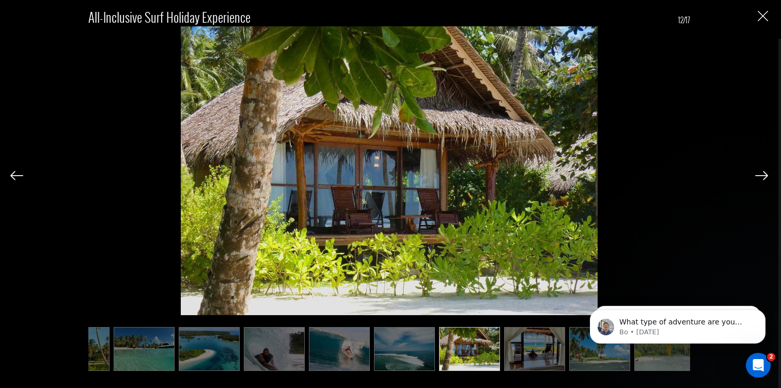
click at [12, 172] on img at bounding box center [16, 175] width 13 height 9
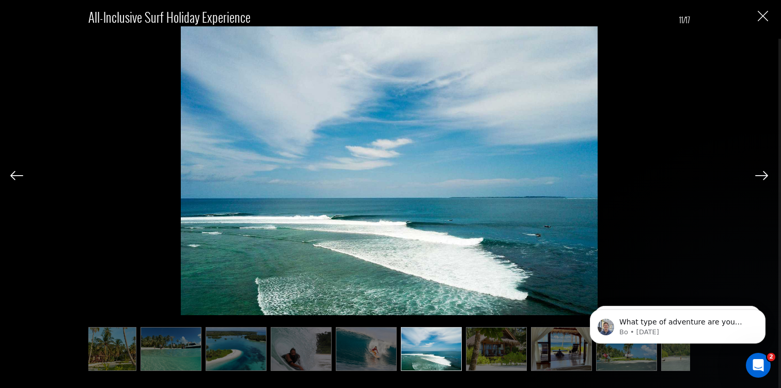
click at [12, 172] on img at bounding box center [16, 175] width 13 height 9
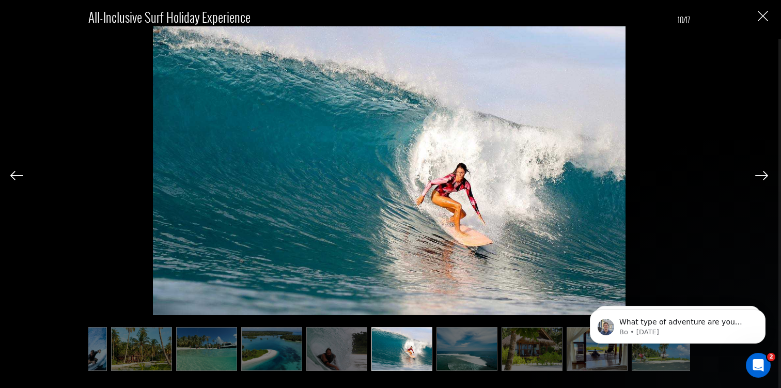
click at [12, 172] on img at bounding box center [16, 175] width 13 height 9
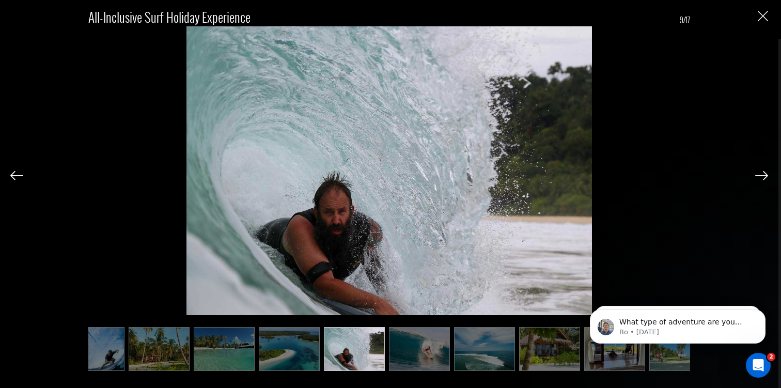
click at [12, 172] on img at bounding box center [16, 175] width 13 height 9
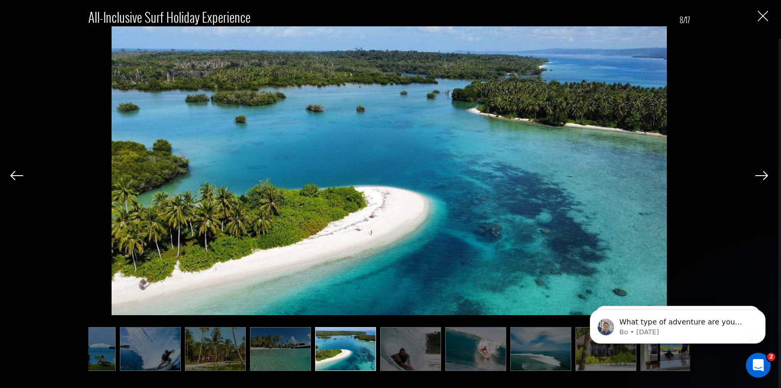
scroll to position [0, 230]
click at [12, 172] on img at bounding box center [16, 175] width 13 height 9
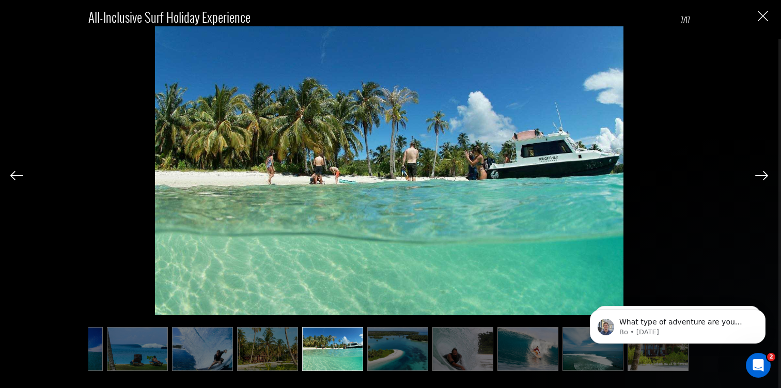
click at [12, 172] on img at bounding box center [16, 175] width 13 height 9
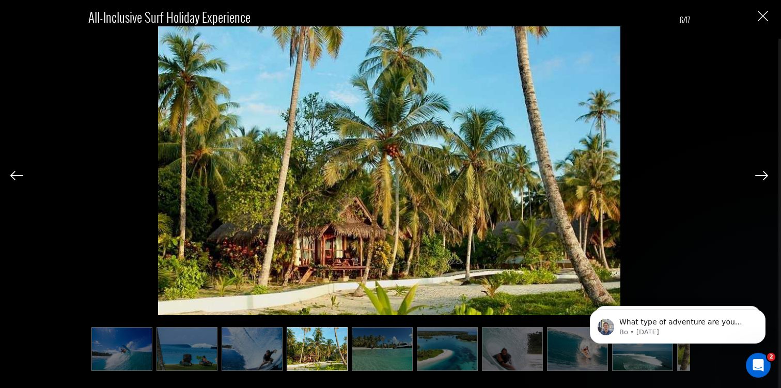
scroll to position [0, 127]
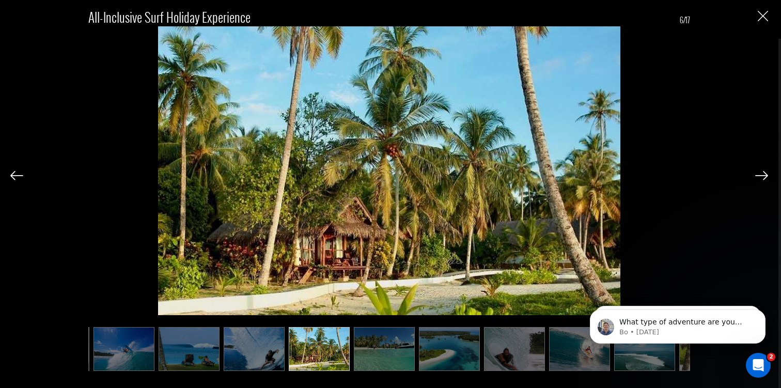
click at [765, 16] on img "Close" at bounding box center [762, 16] width 10 height 10
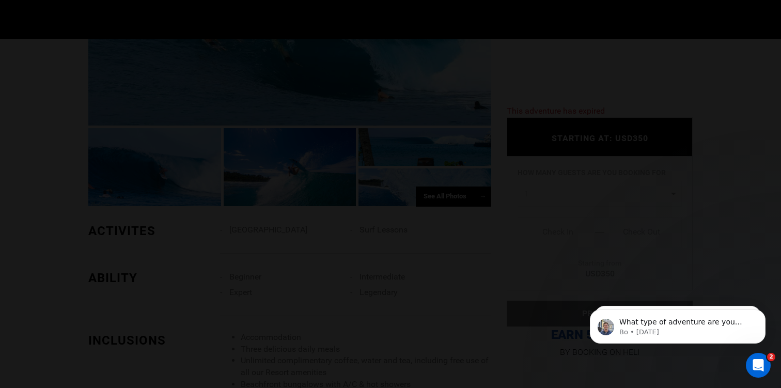
scroll to position [0, 0]
